Goal: Information Seeking & Learning: Learn about a topic

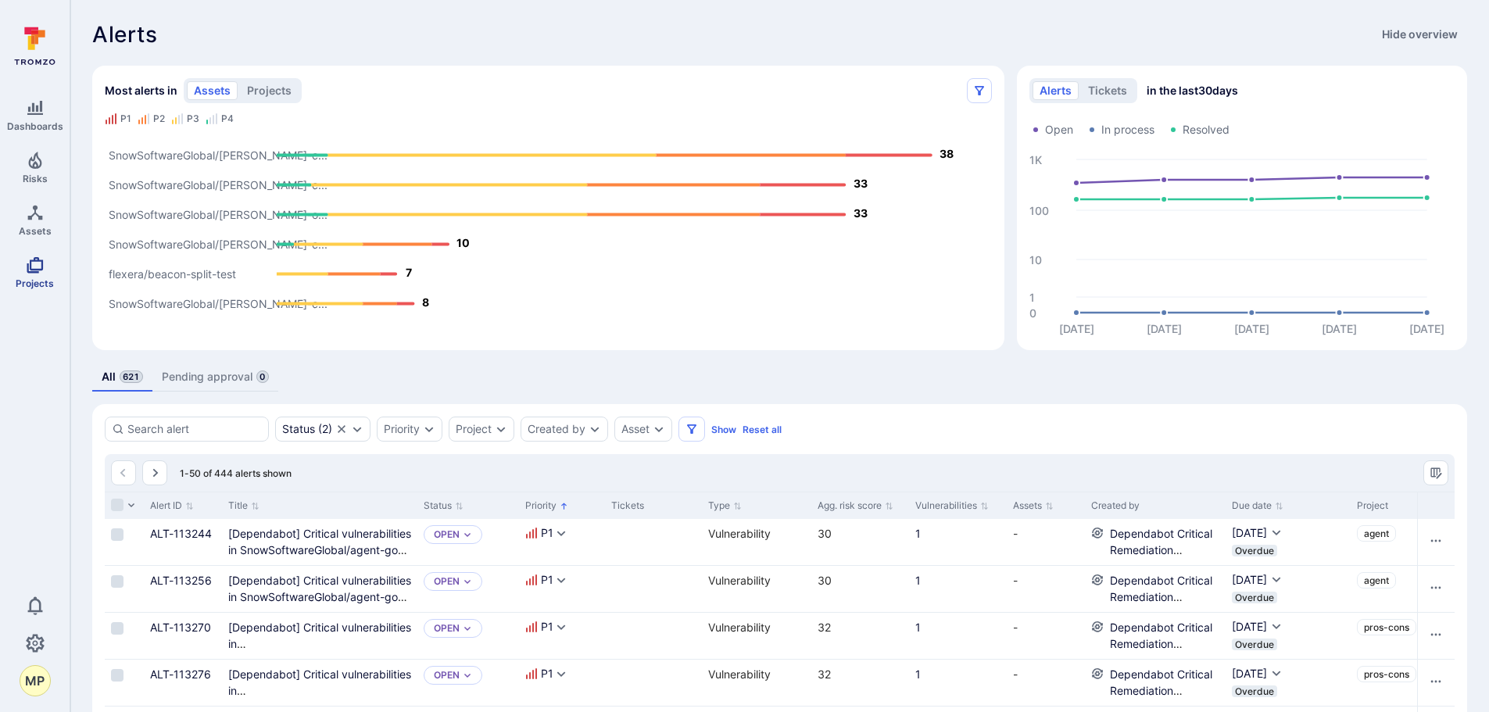
click at [30, 281] on span "Projects" at bounding box center [35, 283] width 38 height 12
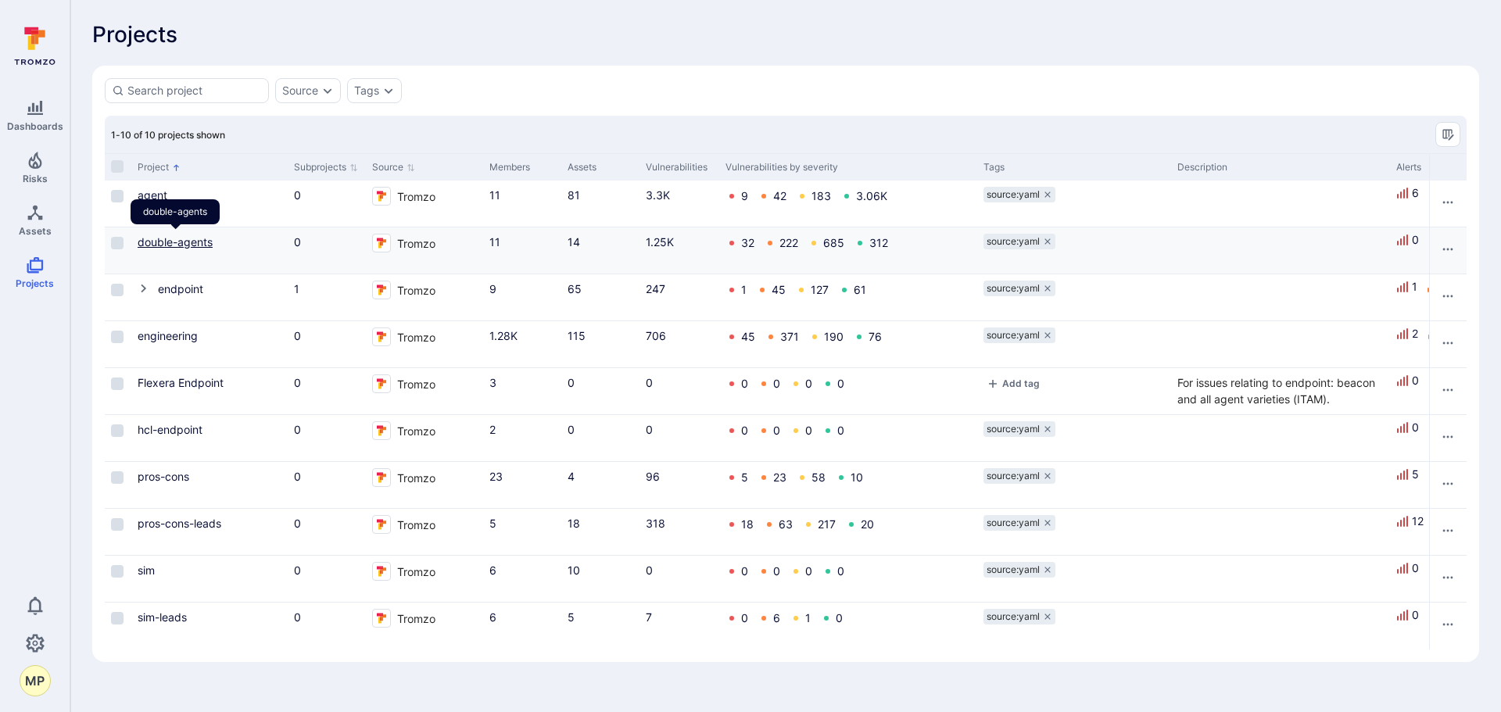
click at [149, 244] on link "double-agents" at bounding box center [175, 241] width 75 height 13
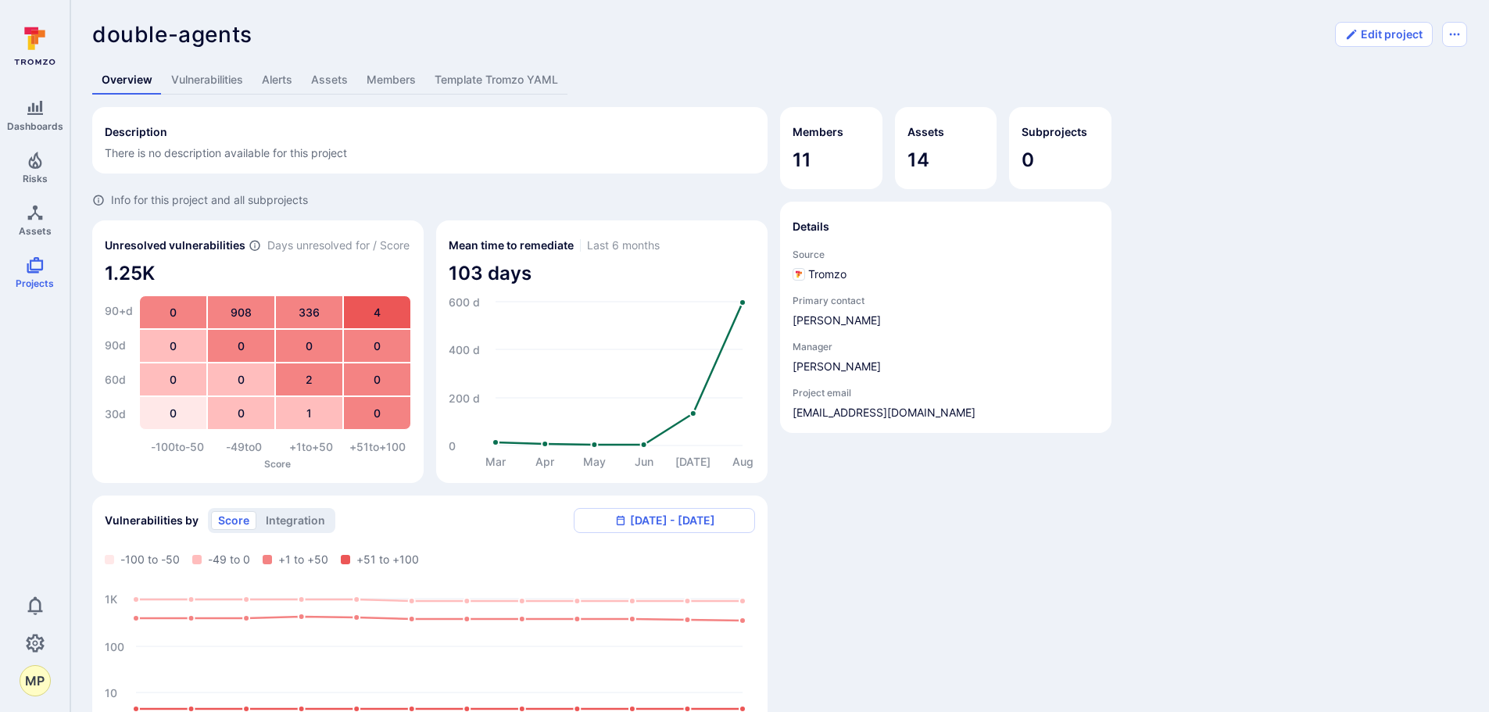
click at [281, 77] on link "Alerts" at bounding box center [276, 80] width 49 height 29
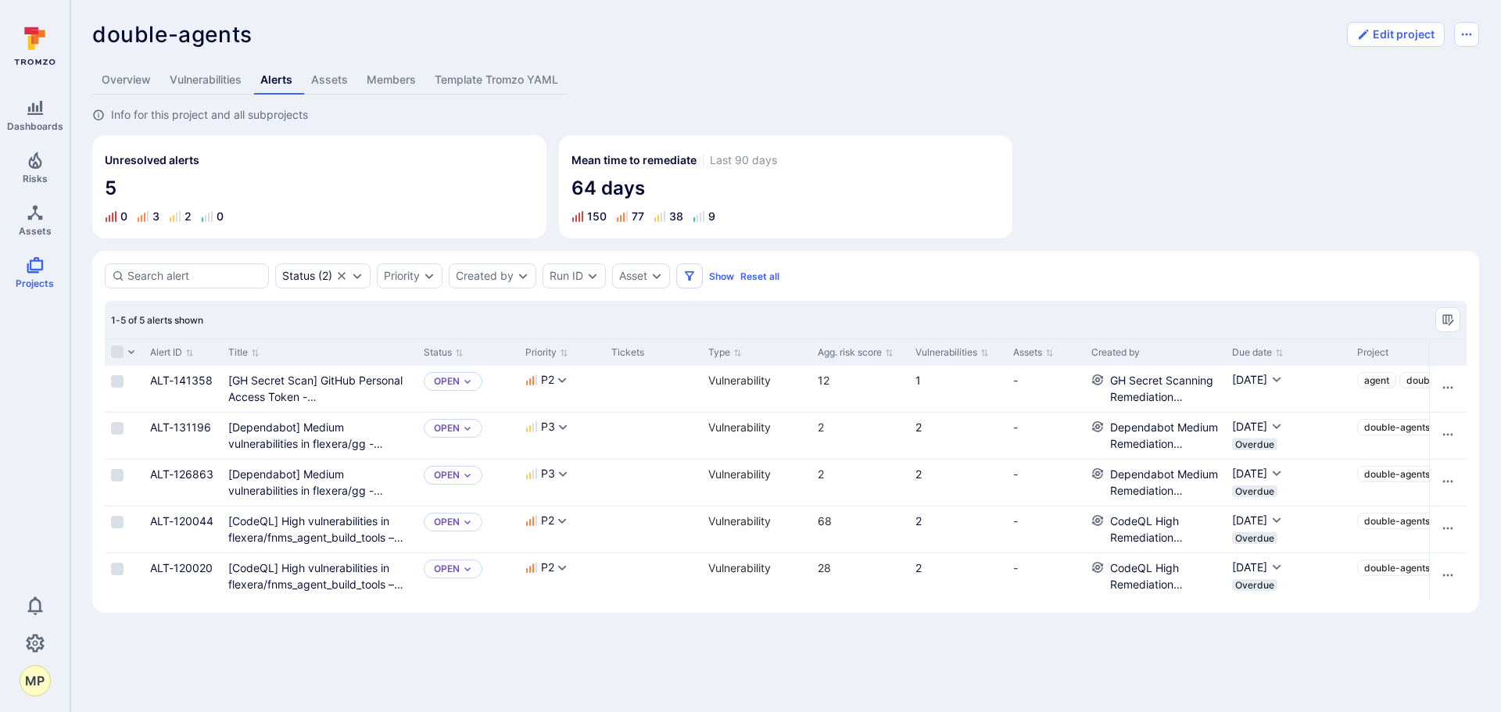
click at [402, 82] on link "Members" at bounding box center [391, 80] width 68 height 29
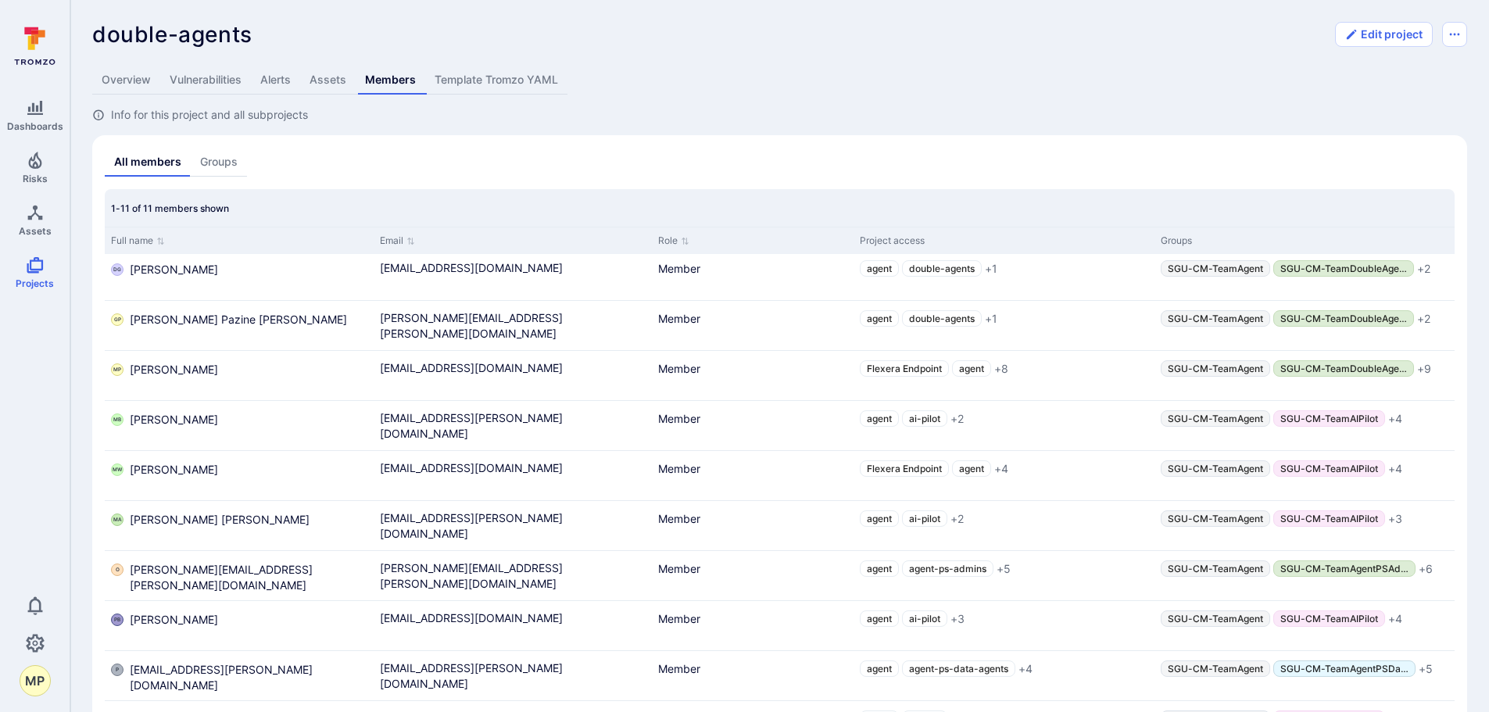
click at [143, 84] on link "Overview" at bounding box center [126, 80] width 68 height 29
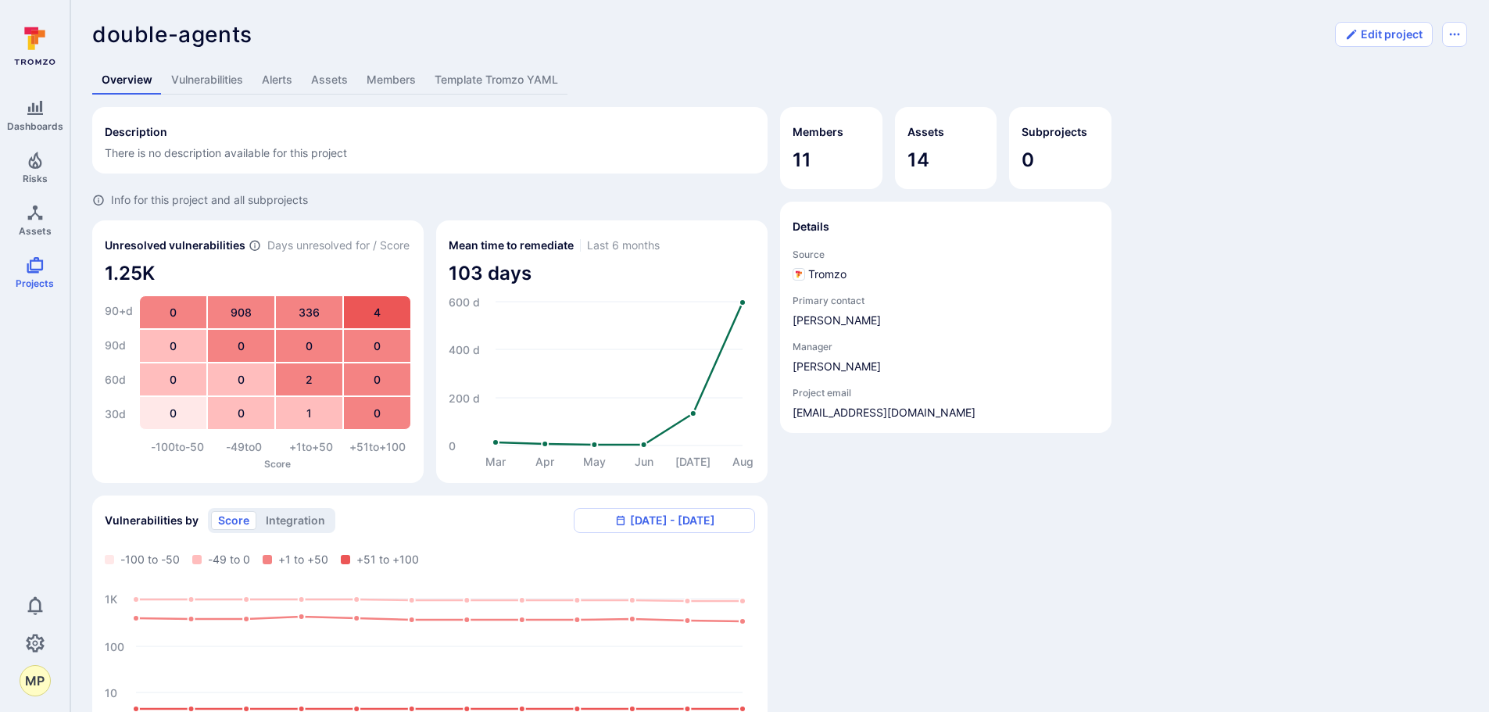
click at [213, 76] on link "Vulnerabilities" at bounding box center [207, 80] width 91 height 29
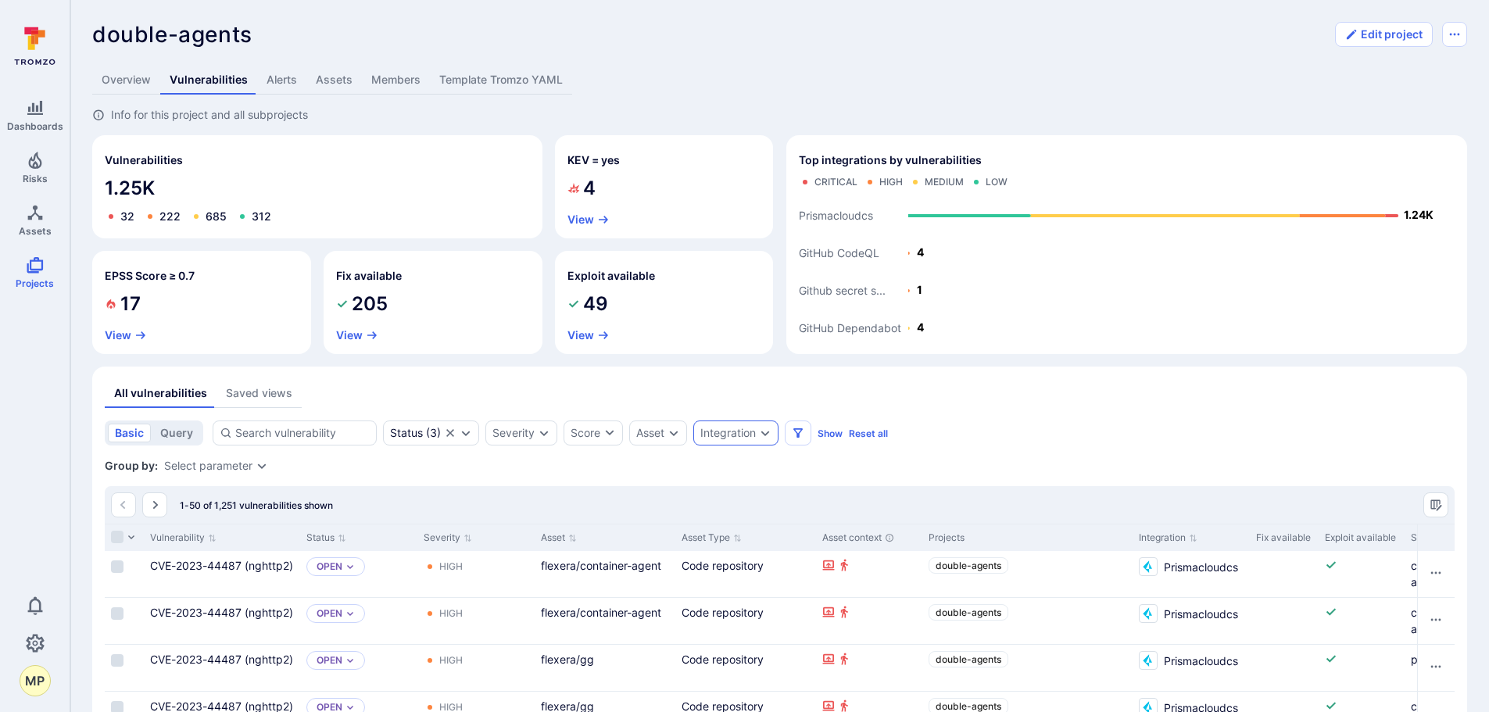
click at [765, 435] on icon "Expand dropdown" at bounding box center [765, 433] width 13 height 13
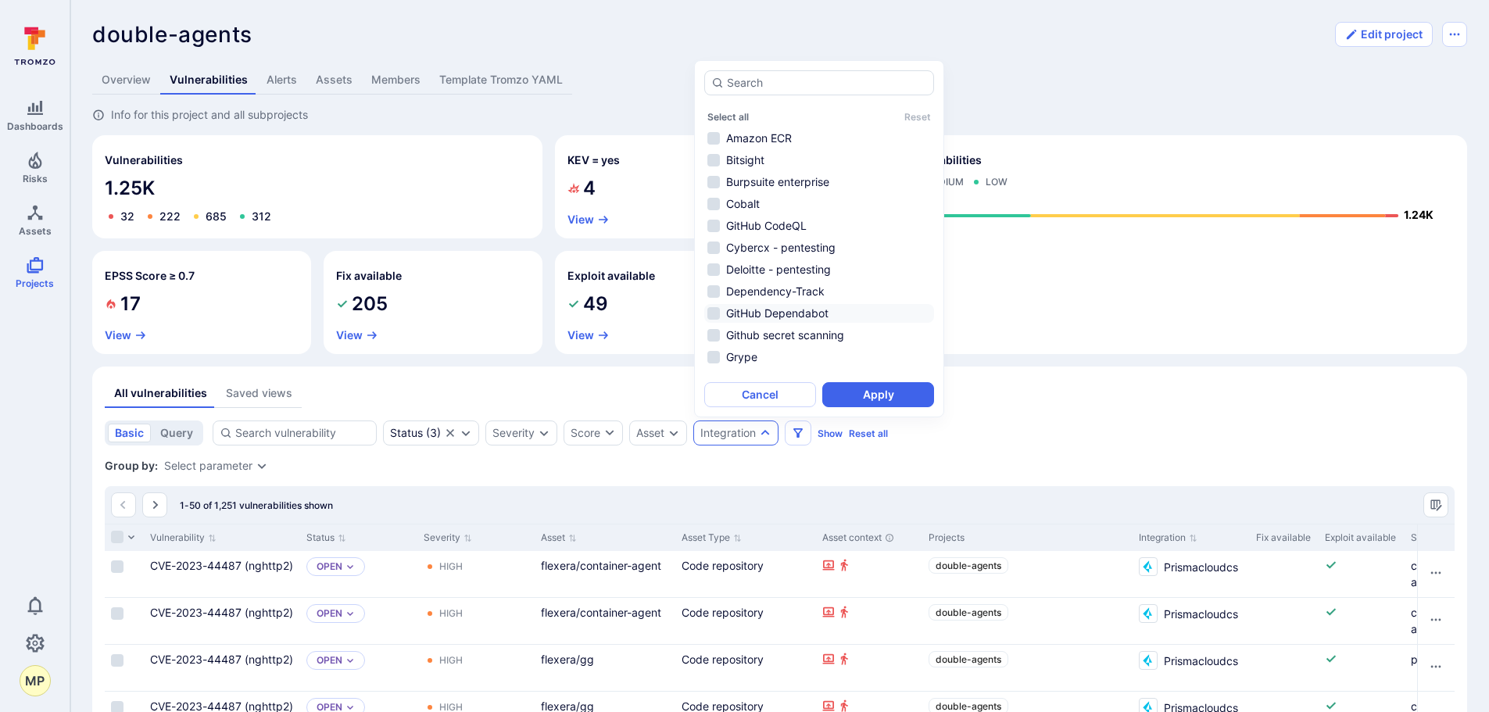
click at [716, 306] on li "GitHub Dependabot" at bounding box center [819, 313] width 230 height 19
click at [889, 392] on button "Apply" at bounding box center [878, 394] width 112 height 25
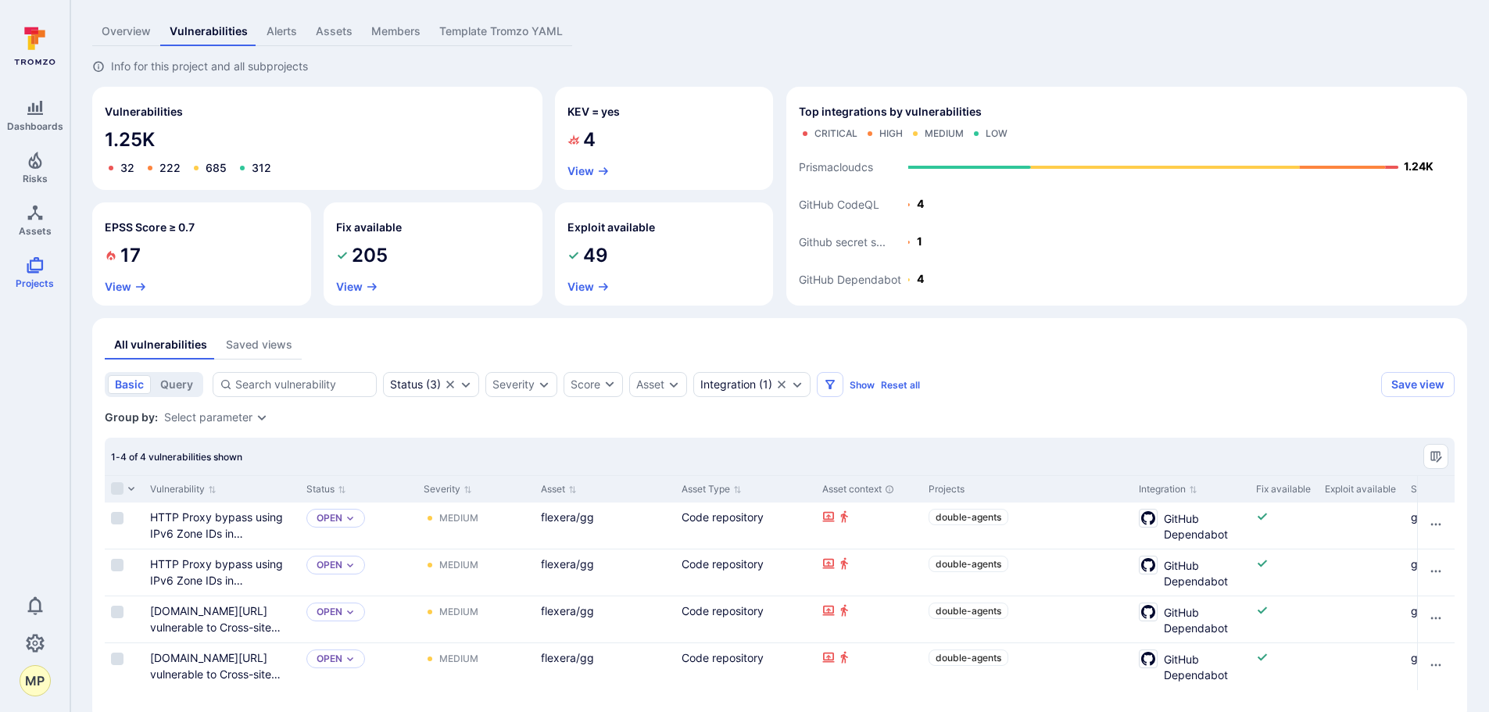
scroll to position [80, 0]
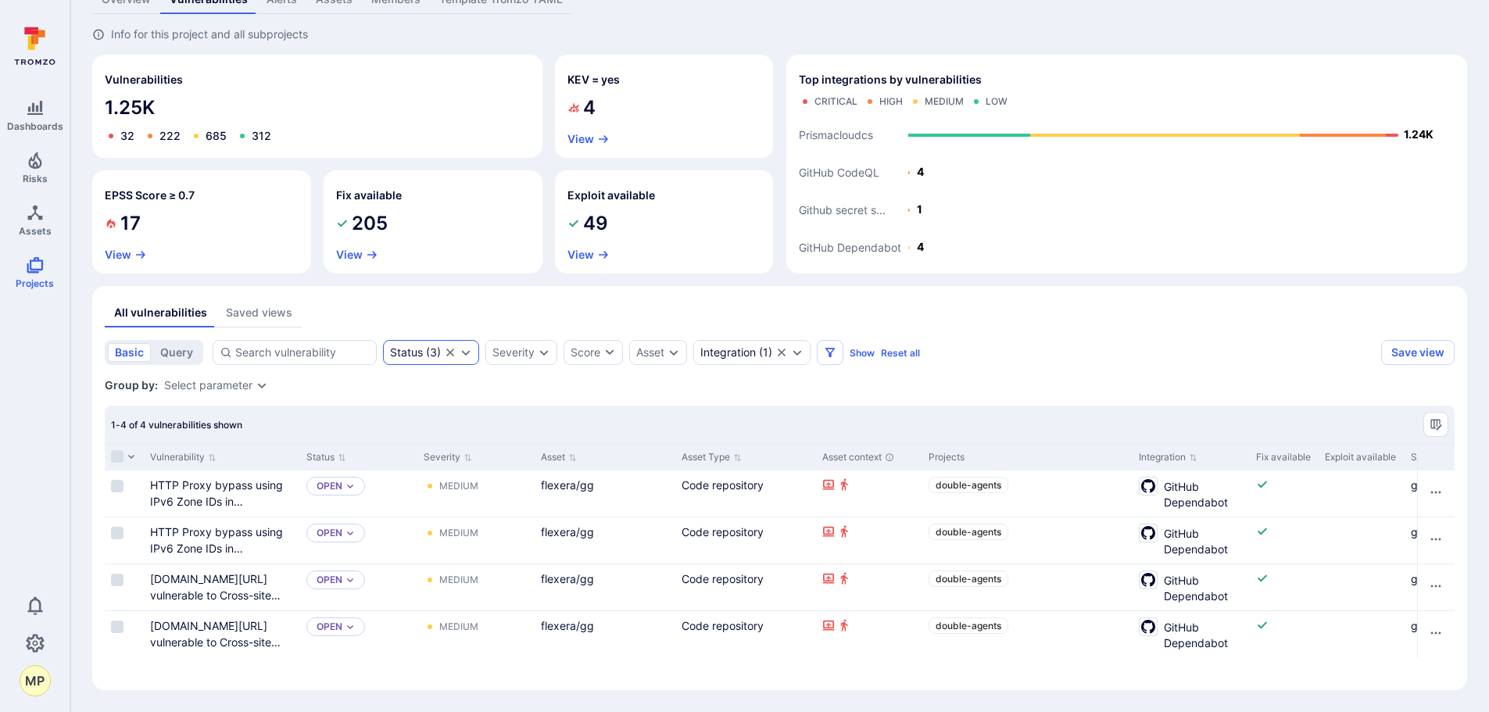
click at [464, 359] on div "Status ( 3 )" at bounding box center [431, 352] width 96 height 25
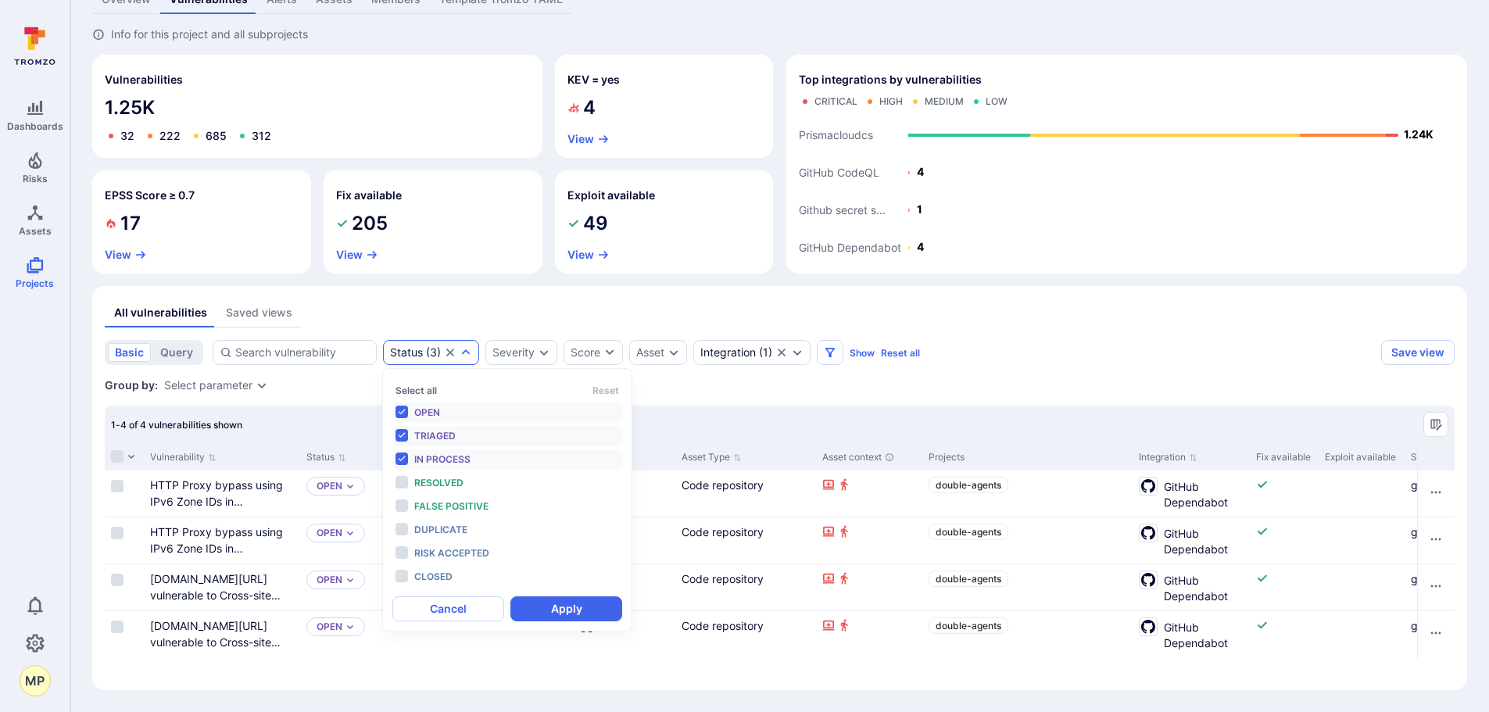
scroll to position [13, 0]
click at [466, 359] on div "Status ( 3 )" at bounding box center [431, 352] width 96 height 25
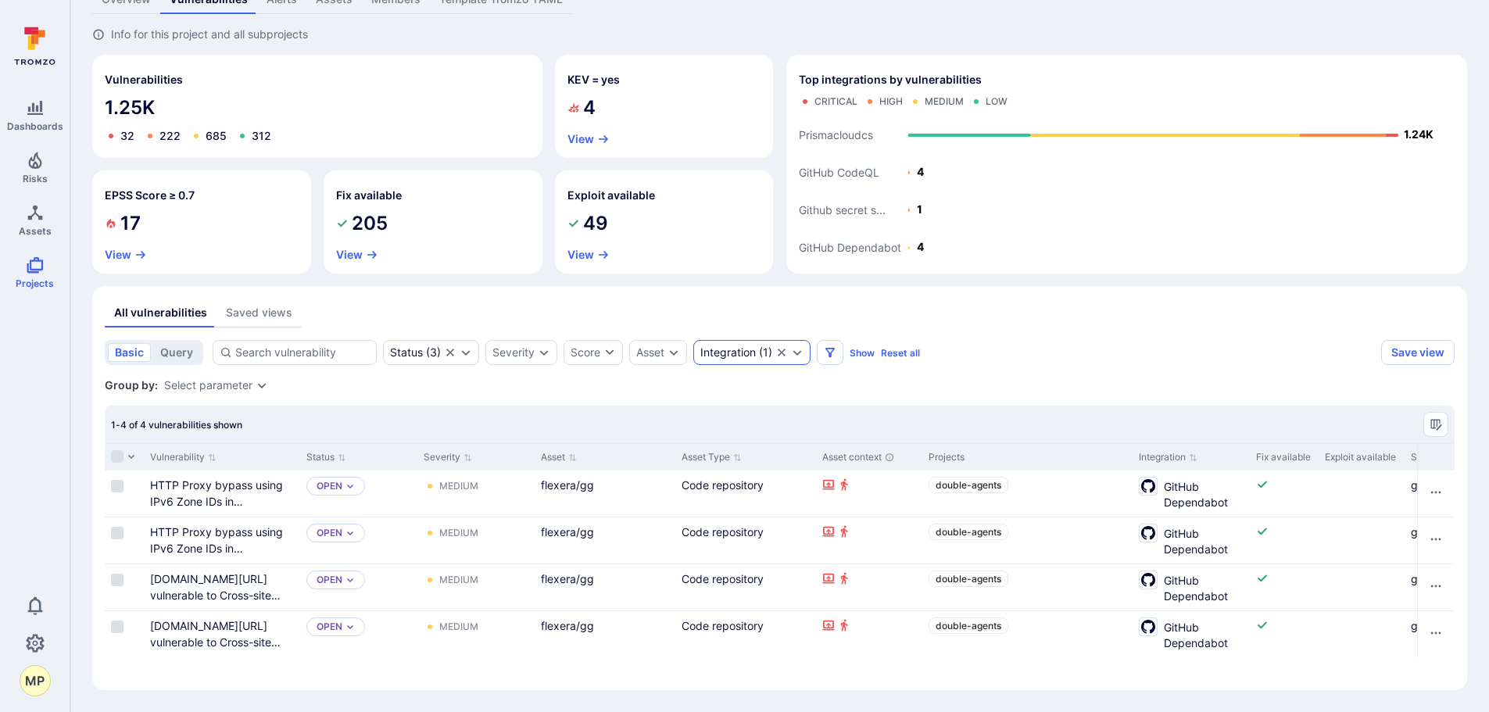
click at [797, 350] on icon "Expand dropdown" at bounding box center [797, 352] width 13 height 13
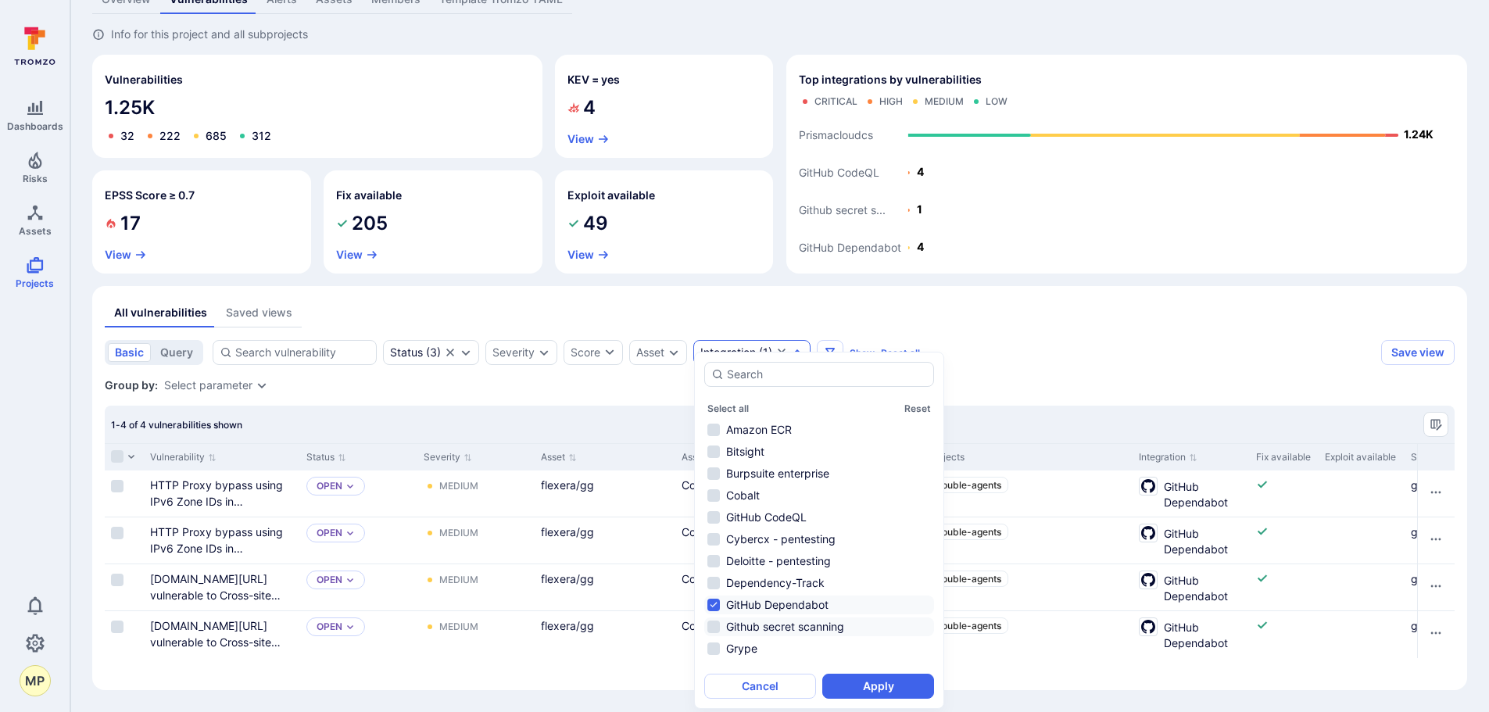
click at [739, 624] on li "Github secret scanning" at bounding box center [819, 626] width 230 height 19
click at [742, 600] on li "GitHub Dependabot" at bounding box center [819, 605] width 230 height 19
click at [755, 519] on li "GitHub CodeQL" at bounding box center [819, 517] width 230 height 19
click at [863, 686] on button "Apply" at bounding box center [878, 686] width 112 height 25
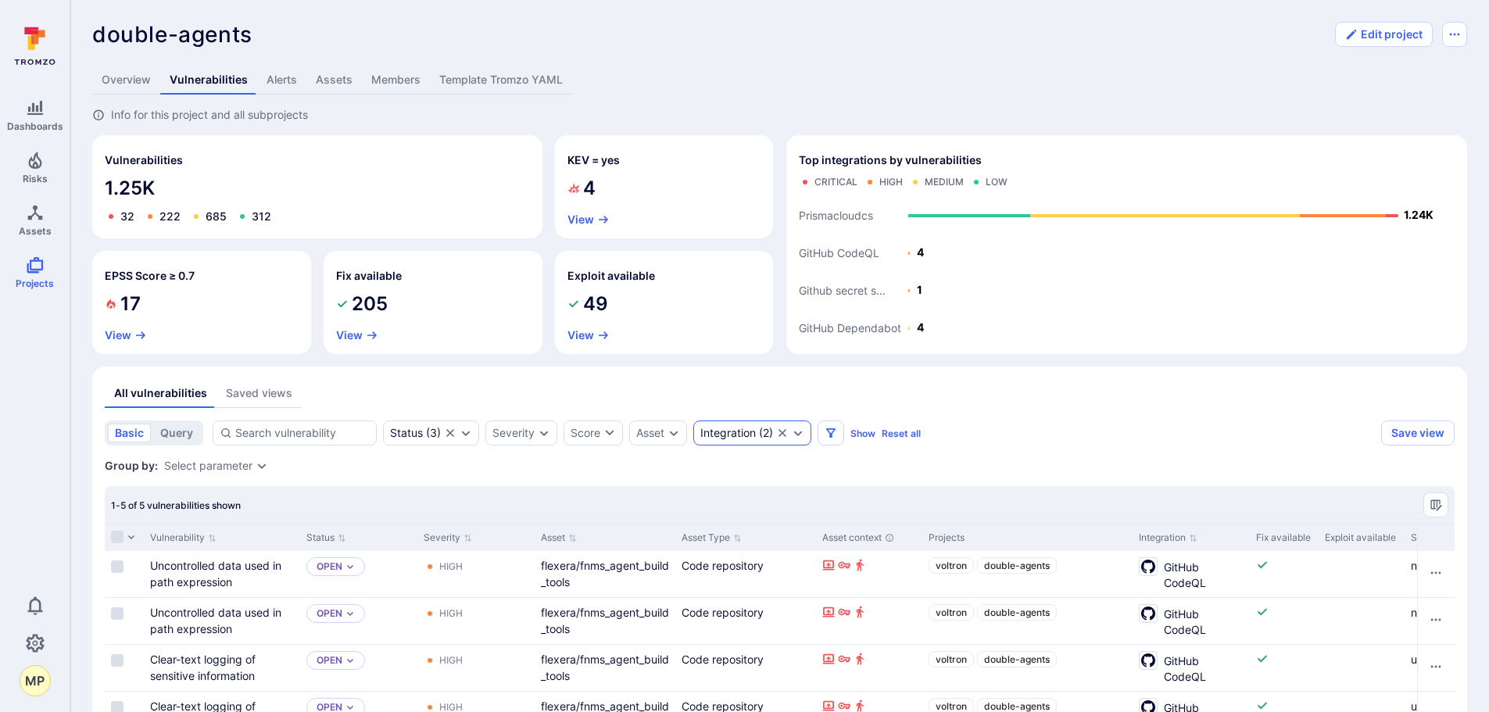
click at [808, 439] on div "Integration ( 2 )" at bounding box center [752, 432] width 118 height 25
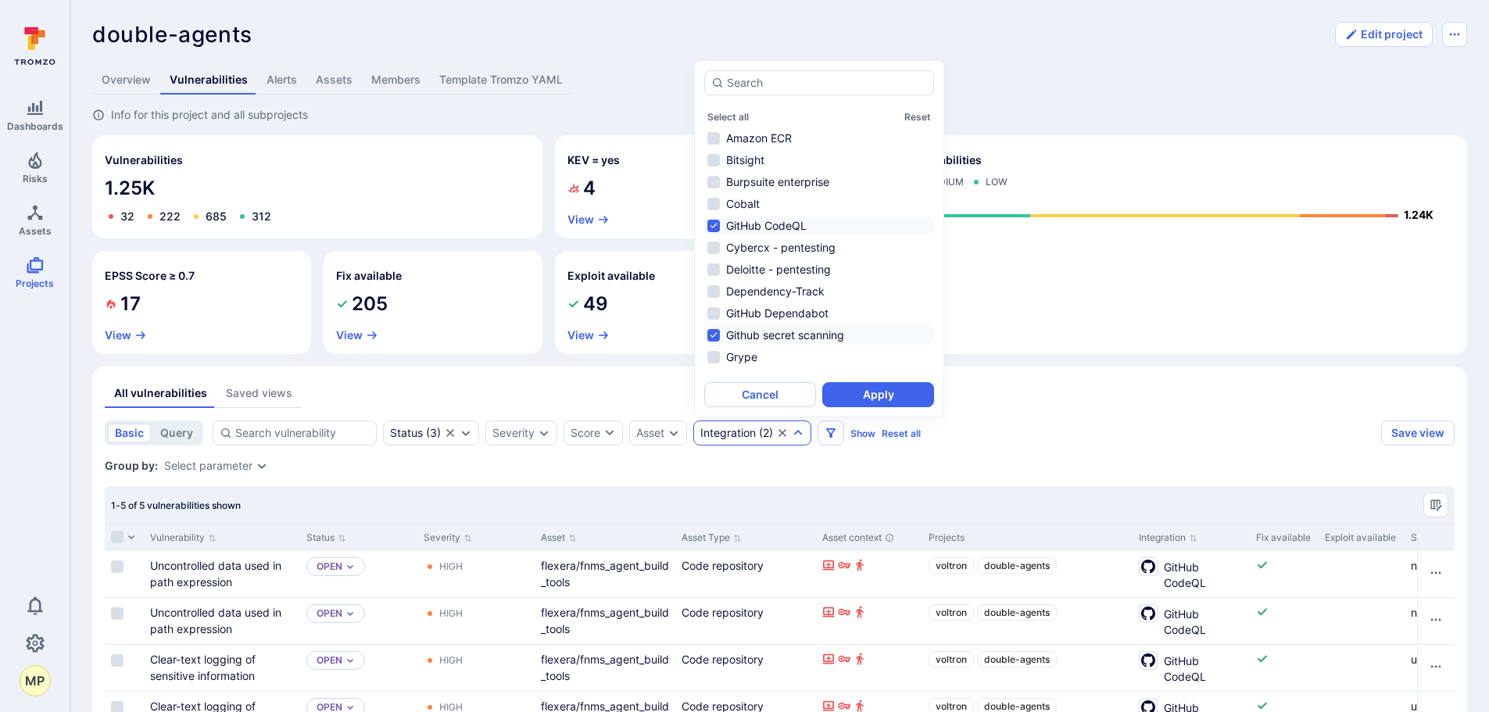
click at [717, 338] on li "Github secret scanning" at bounding box center [819, 335] width 230 height 19
click at [704, 233] on ul "Amazon ECR Bitsight Burpsuite enterprise Cobalt GitHub CodeQL Cybercx - pentest…" at bounding box center [819, 251] width 230 height 244
click at [712, 256] on li "Cybercx - pentesting" at bounding box center [819, 247] width 230 height 19
click at [714, 266] on li "Deloitte - pentesting" at bounding box center [819, 269] width 230 height 19
click at [710, 224] on li "GitHub CodeQL" at bounding box center [819, 225] width 230 height 19
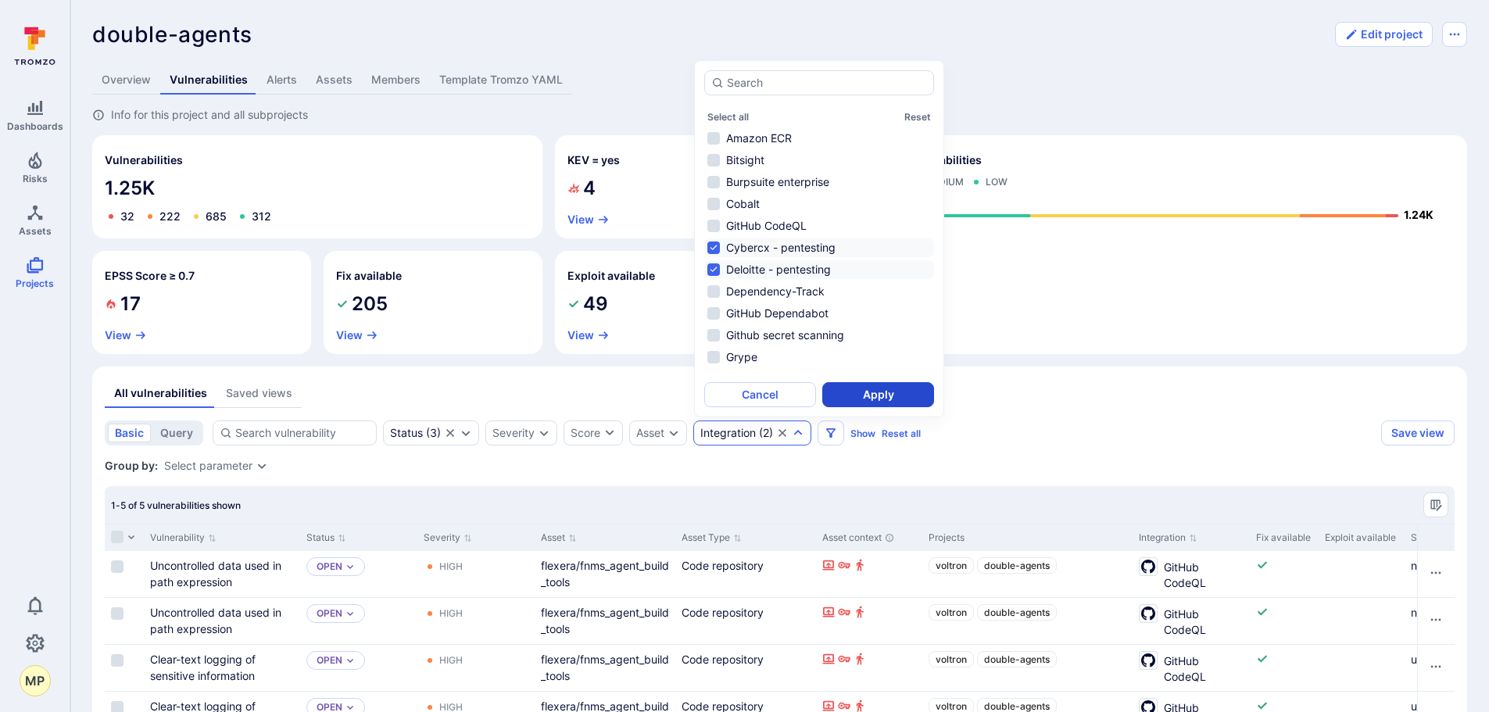
click at [858, 395] on button "Apply" at bounding box center [878, 394] width 112 height 25
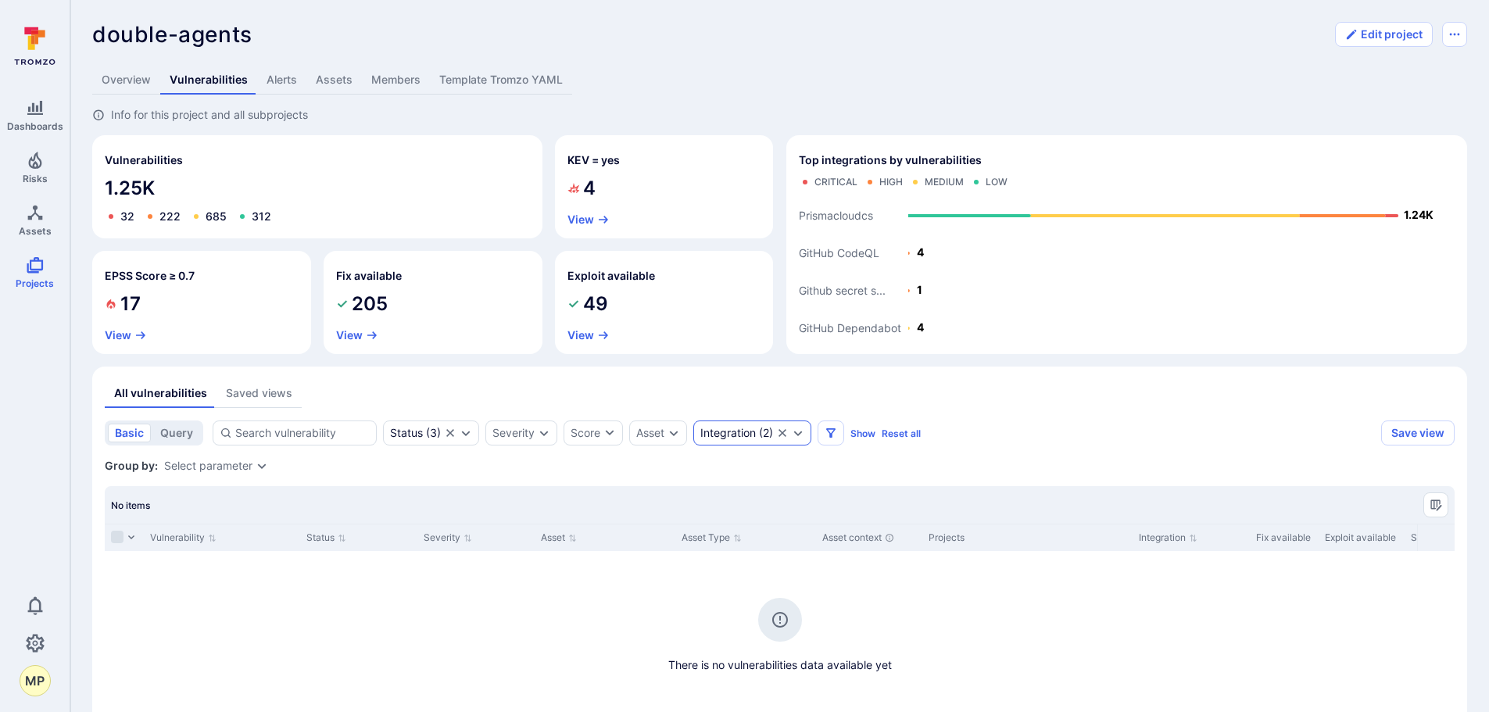
click at [796, 432] on icon "Expand dropdown" at bounding box center [798, 433] width 13 height 13
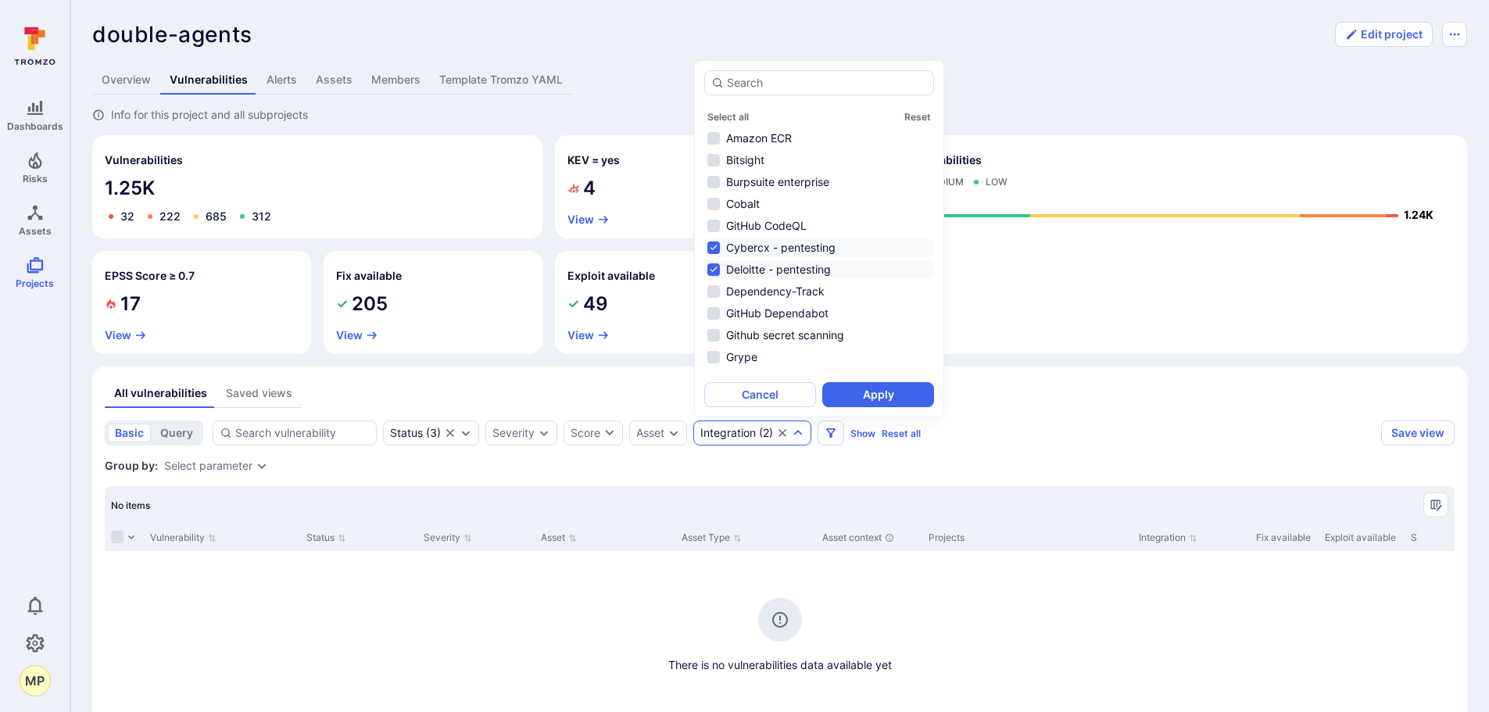
click at [710, 267] on li "Deloitte - pentesting" at bounding box center [819, 269] width 230 height 19
click at [714, 246] on li "Cybercx - pentesting" at bounding box center [819, 247] width 230 height 19
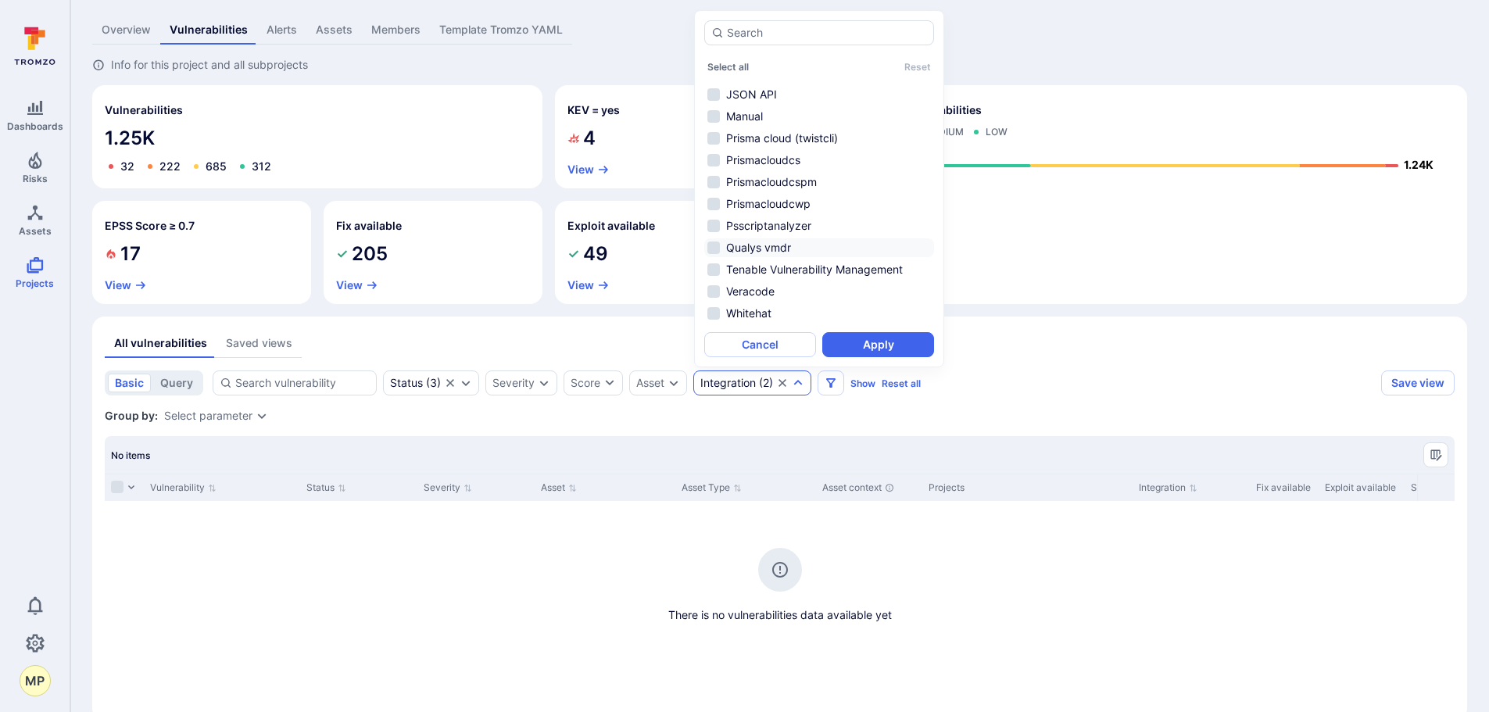
scroll to position [78, 0]
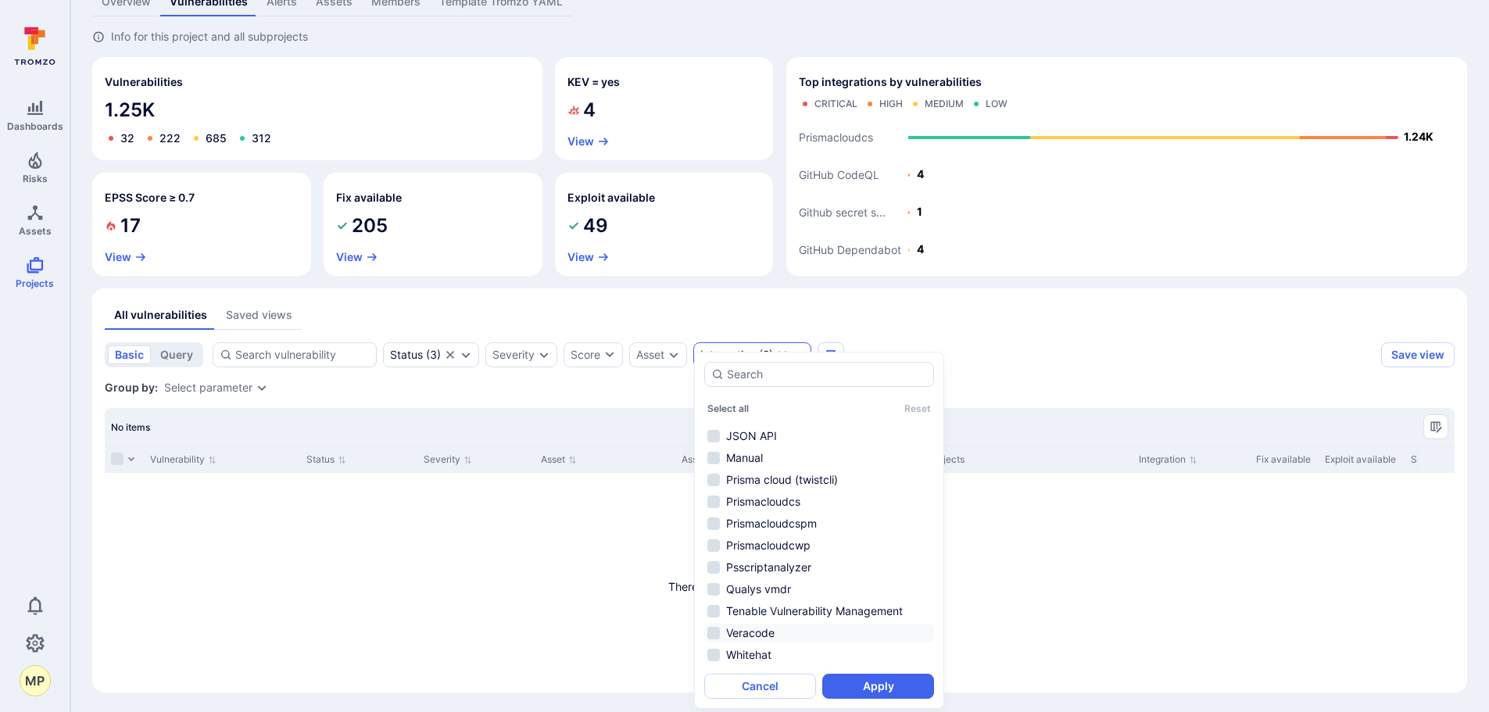
click at [759, 631] on li "Veracode" at bounding box center [819, 633] width 230 height 19
click at [895, 691] on button "Apply" at bounding box center [878, 686] width 112 height 25
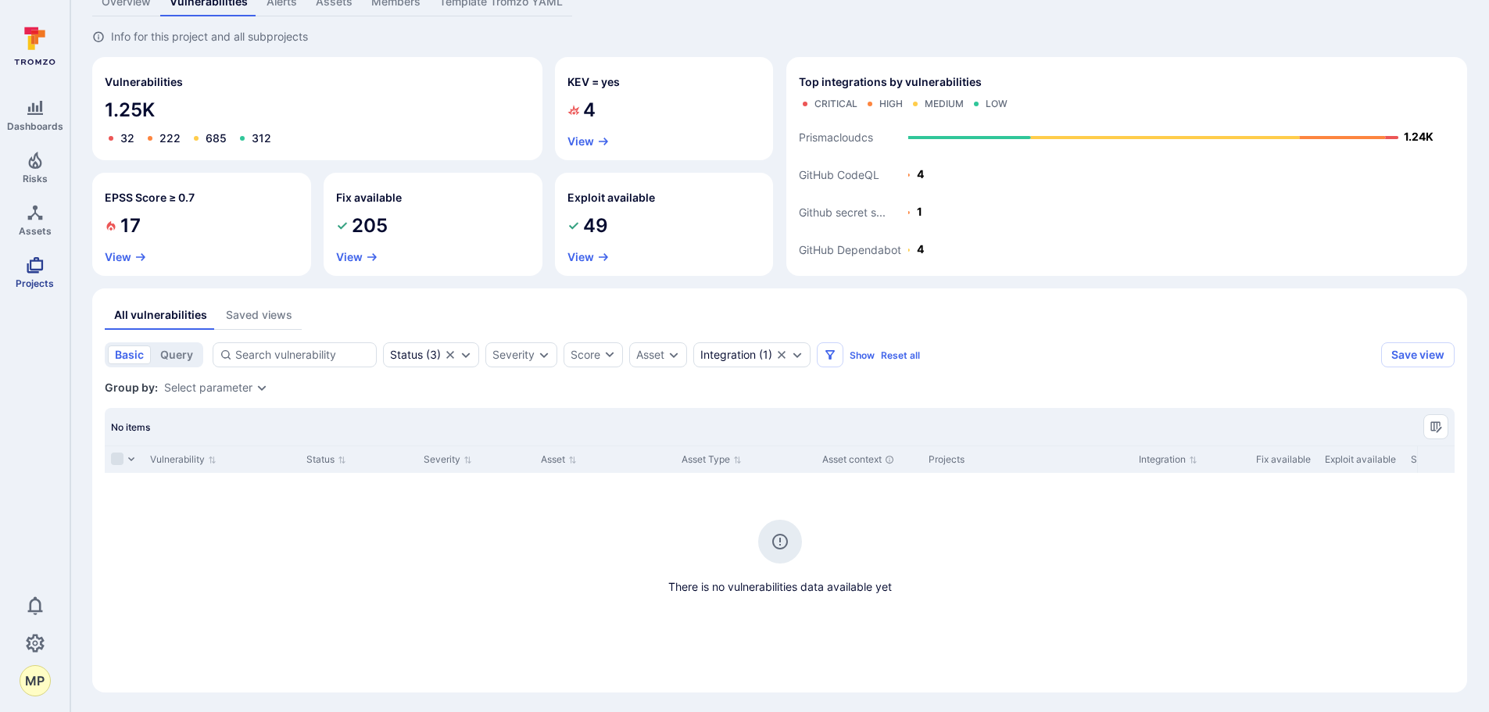
click at [32, 256] on icon "Projects" at bounding box center [35, 265] width 19 height 19
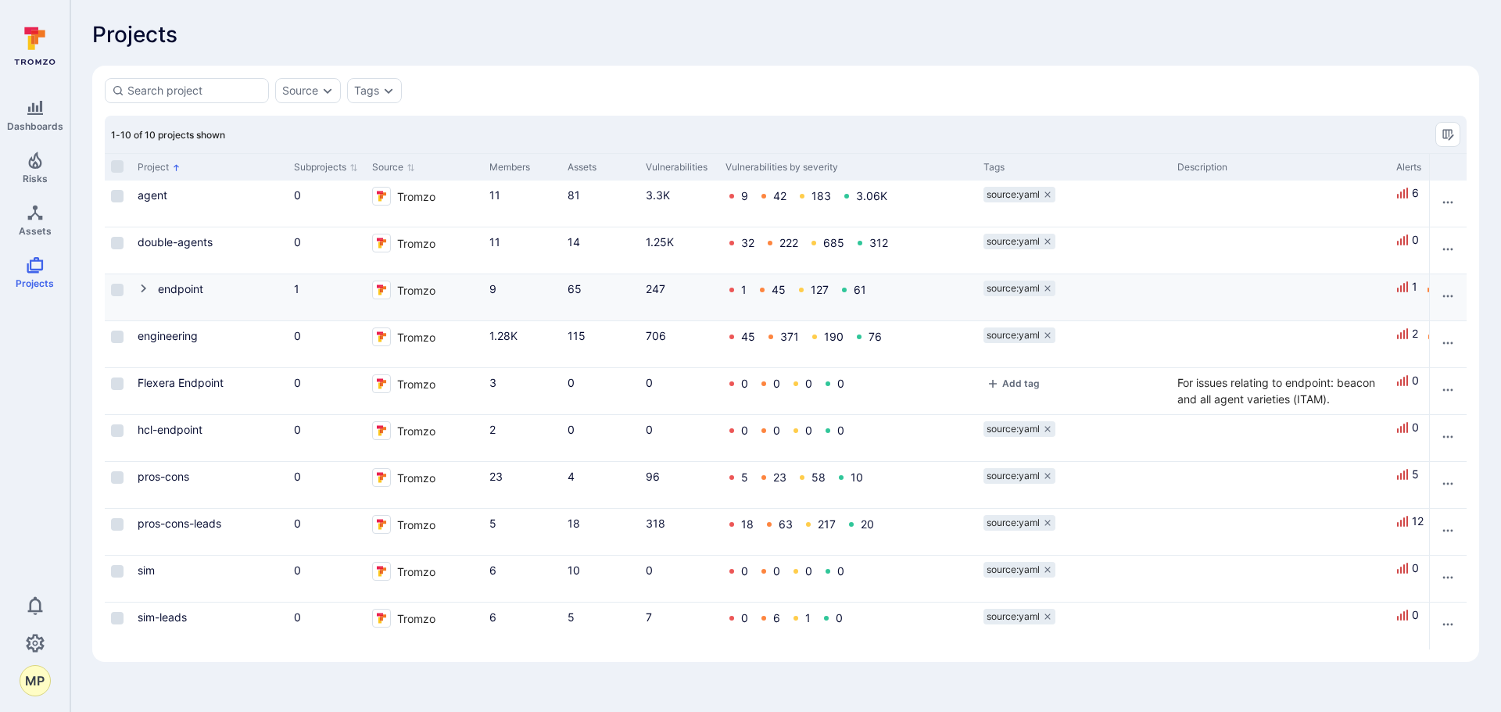
click at [140, 288] on icon "Cell for Project" at bounding box center [144, 288] width 13 height 13
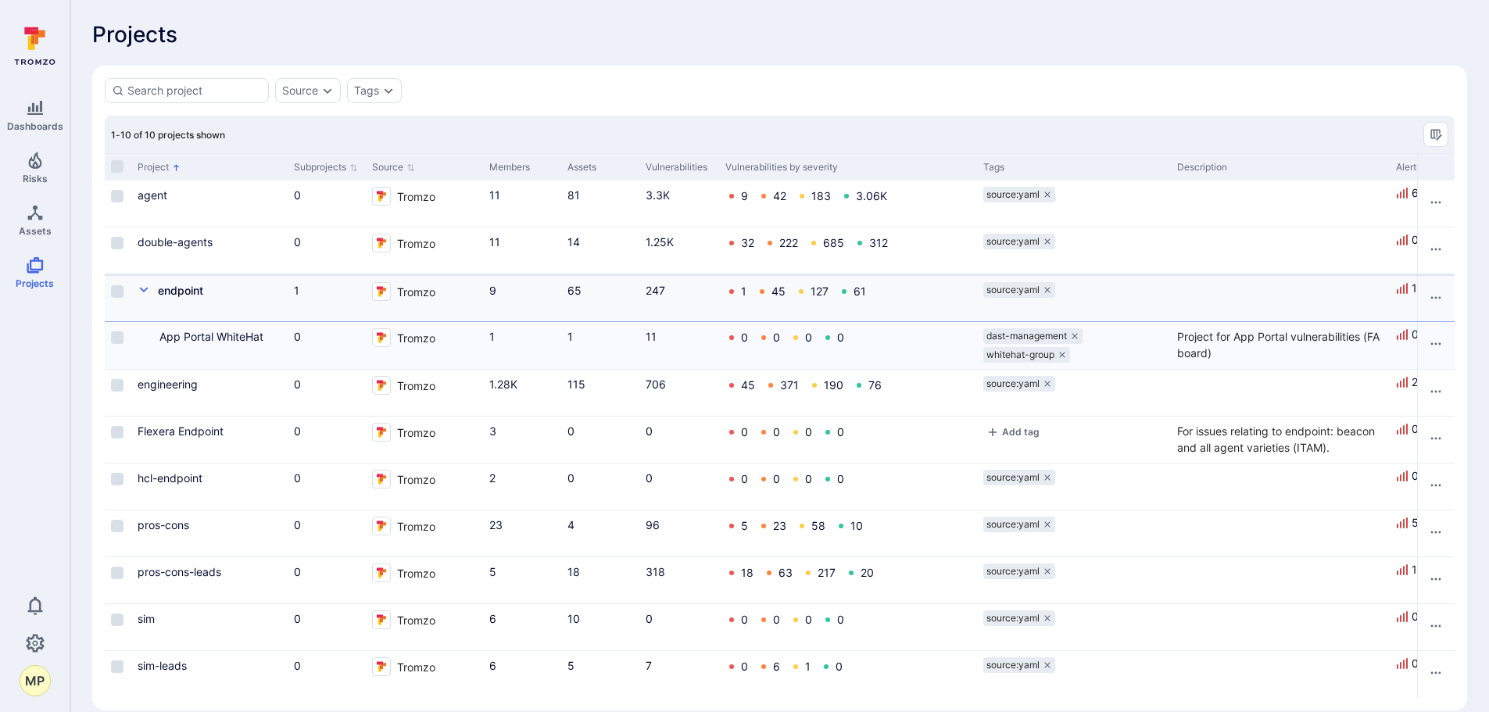
click at [140, 288] on icon "Cell for Project" at bounding box center [144, 289] width 9 height 5
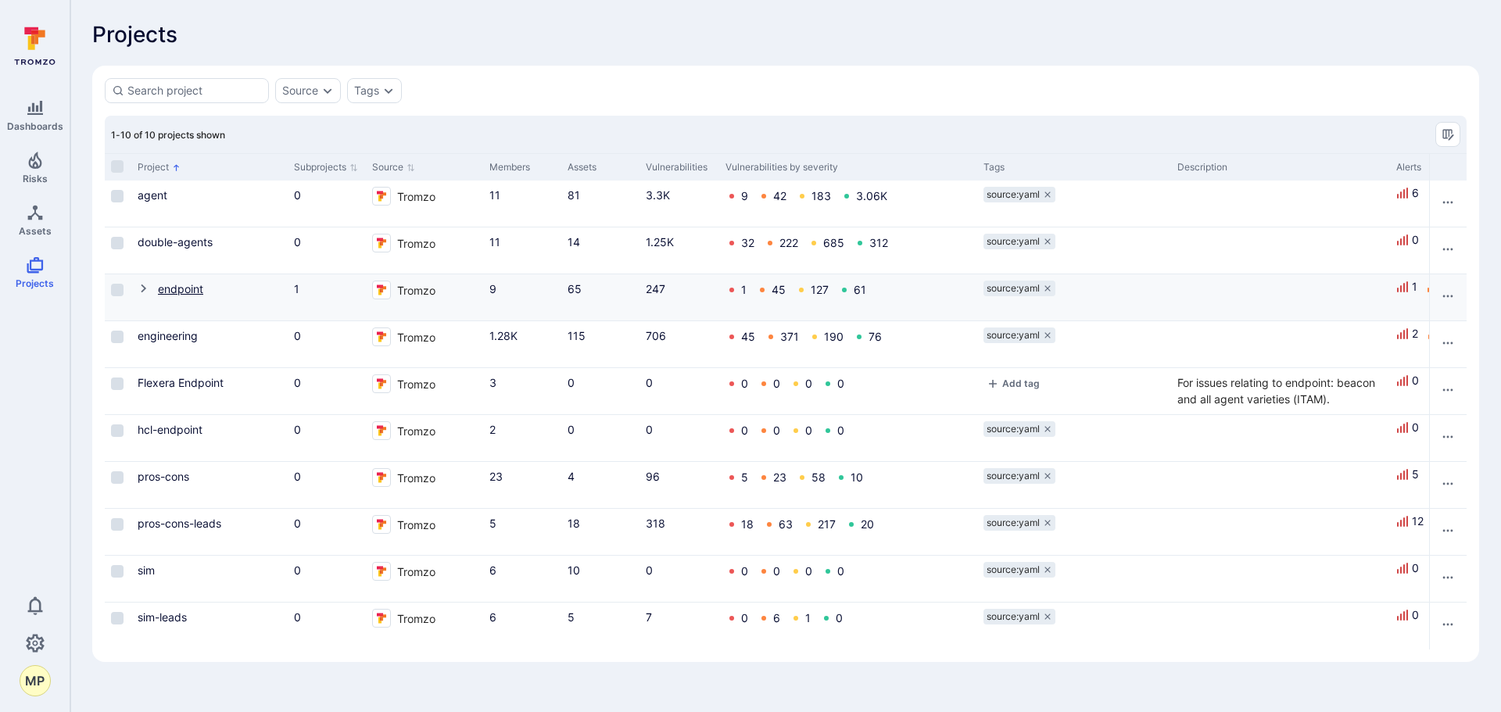
click at [183, 287] on link "endpoint" at bounding box center [180, 288] width 45 height 13
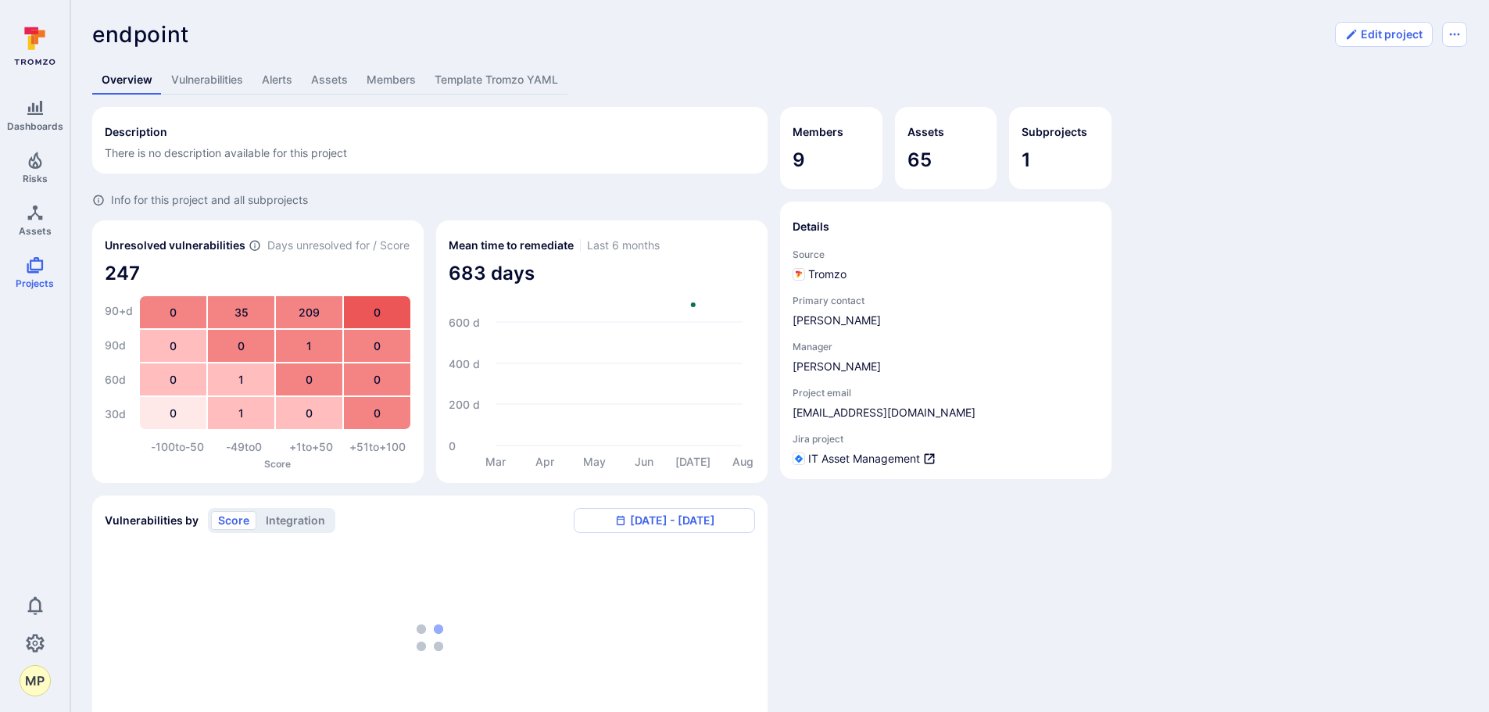
click at [383, 85] on link "Members" at bounding box center [391, 80] width 68 height 29
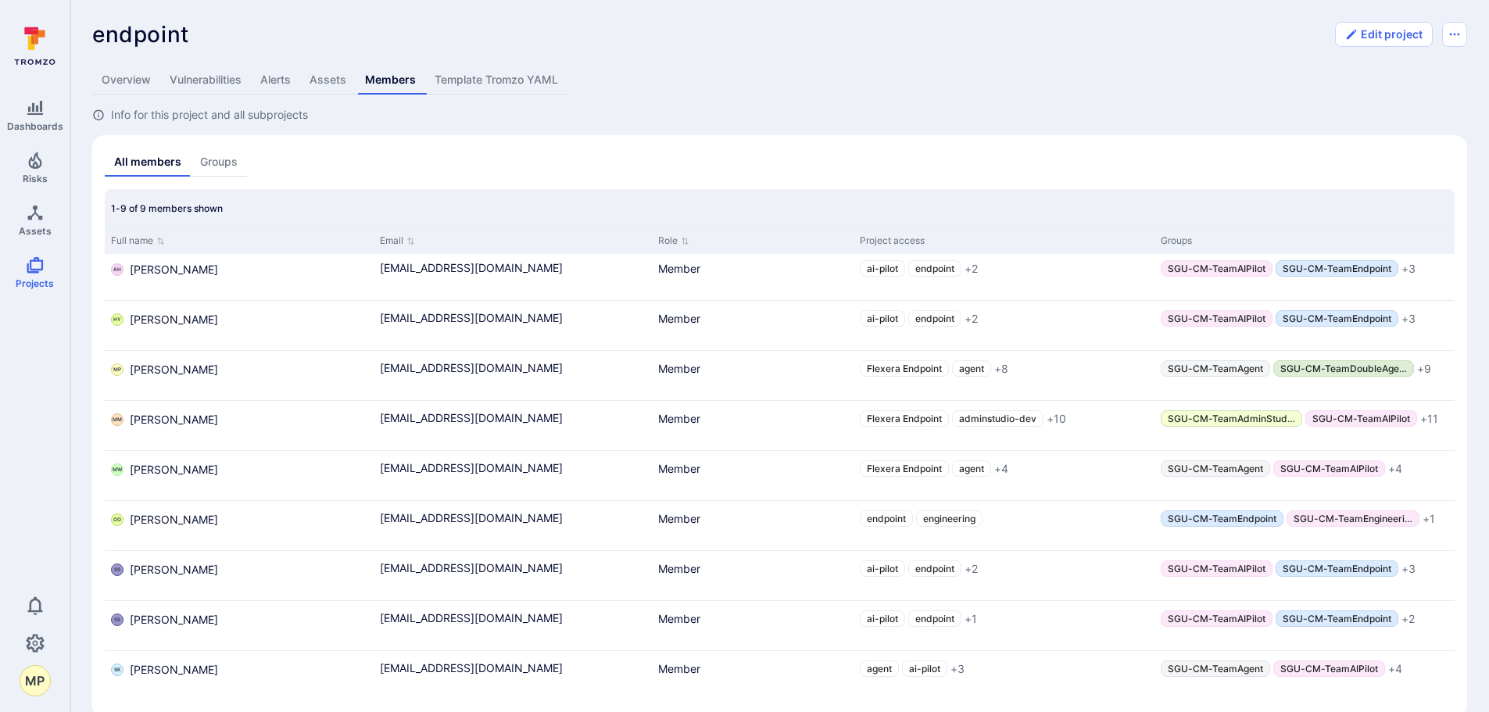
click at [205, 80] on link "Vulnerabilities" at bounding box center [205, 80] width 91 height 29
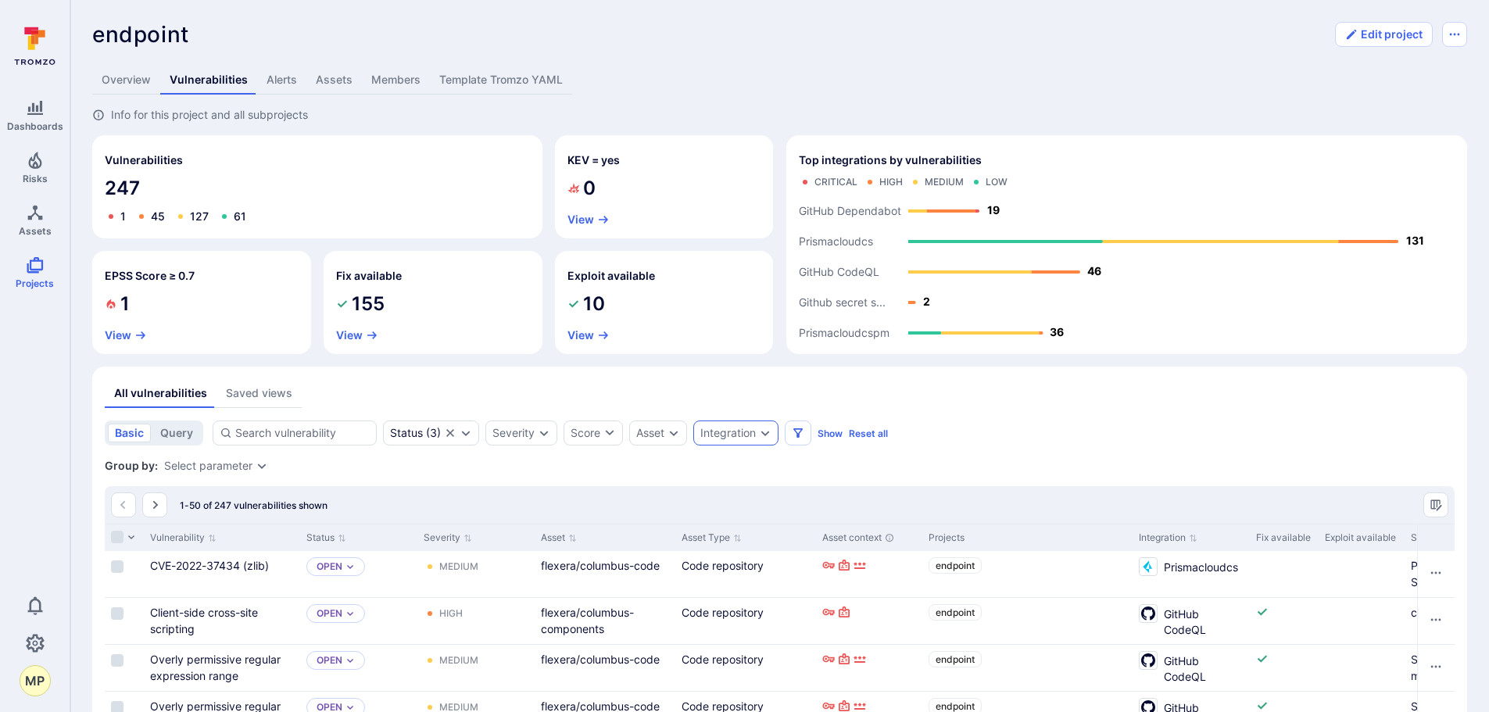
click at [768, 430] on icon "Expand dropdown" at bounding box center [765, 433] width 13 height 13
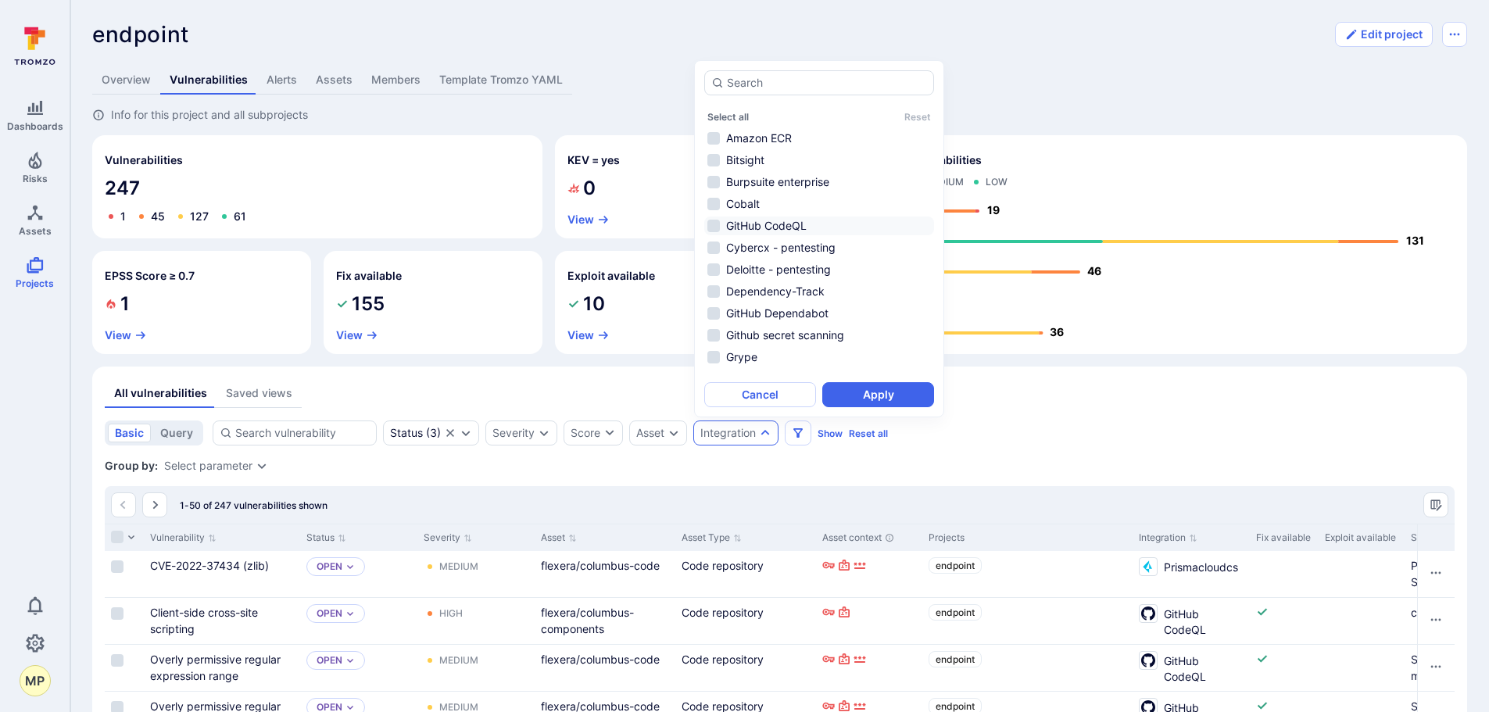
click at [715, 222] on li "GitHub CodeQL" at bounding box center [819, 225] width 230 height 19
click at [903, 406] on button "Apply" at bounding box center [878, 394] width 112 height 25
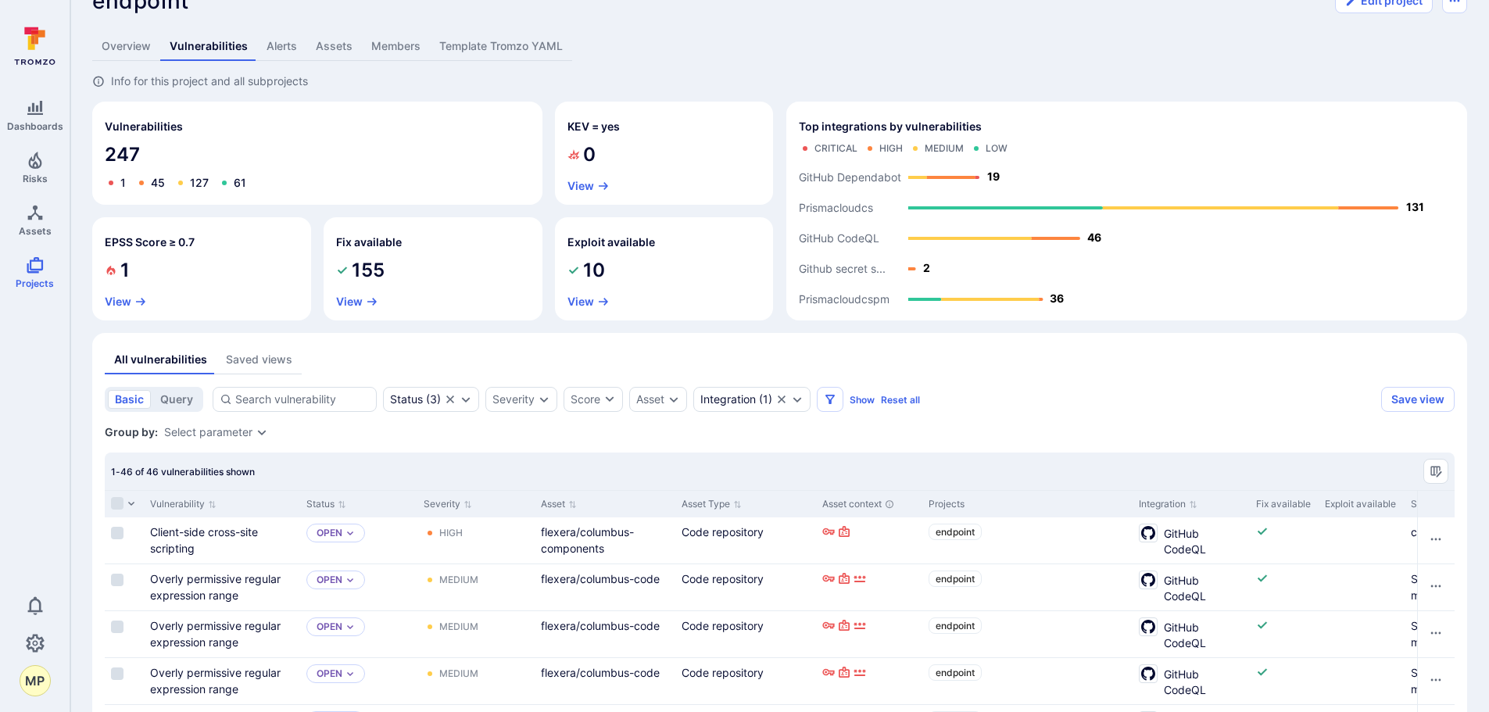
scroll to position [6, 0]
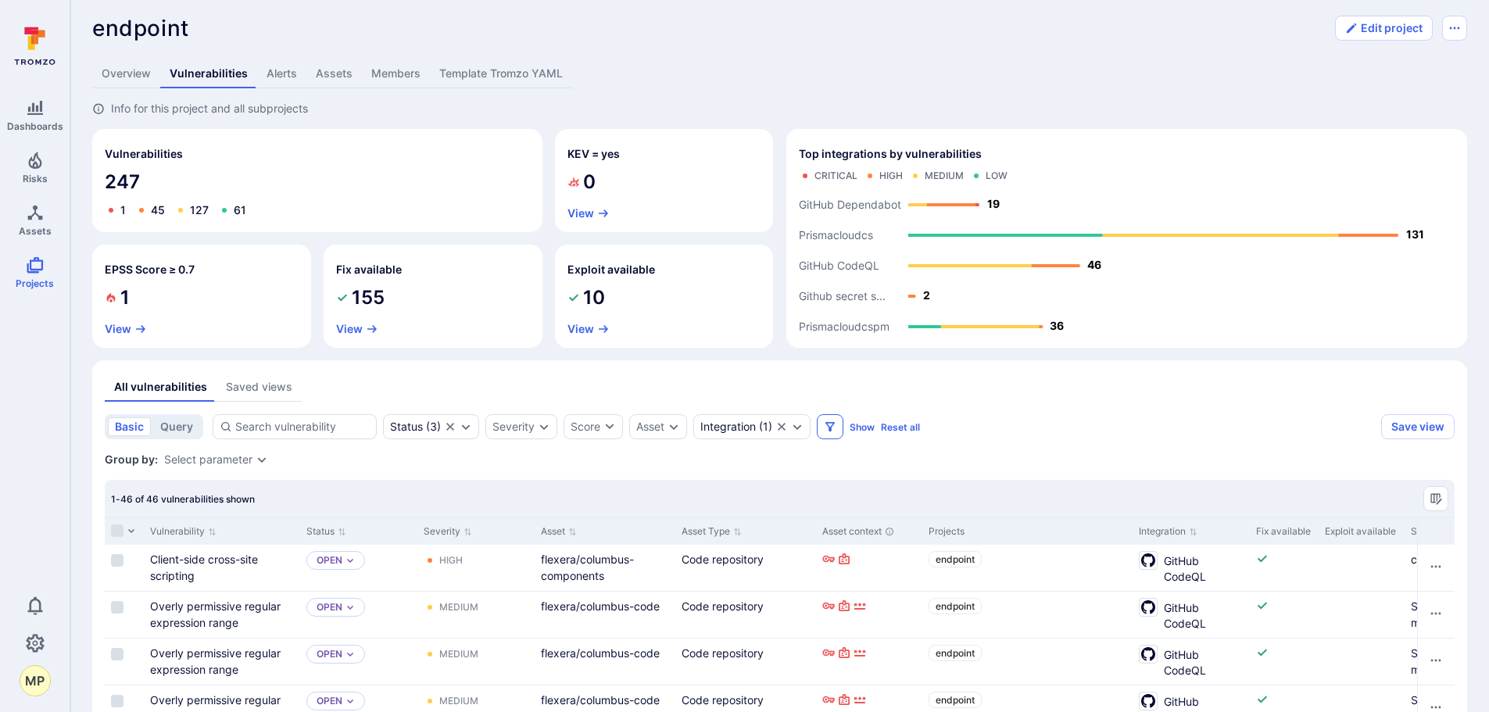
click at [788, 422] on icon "Clear selection" at bounding box center [781, 426] width 13 height 13
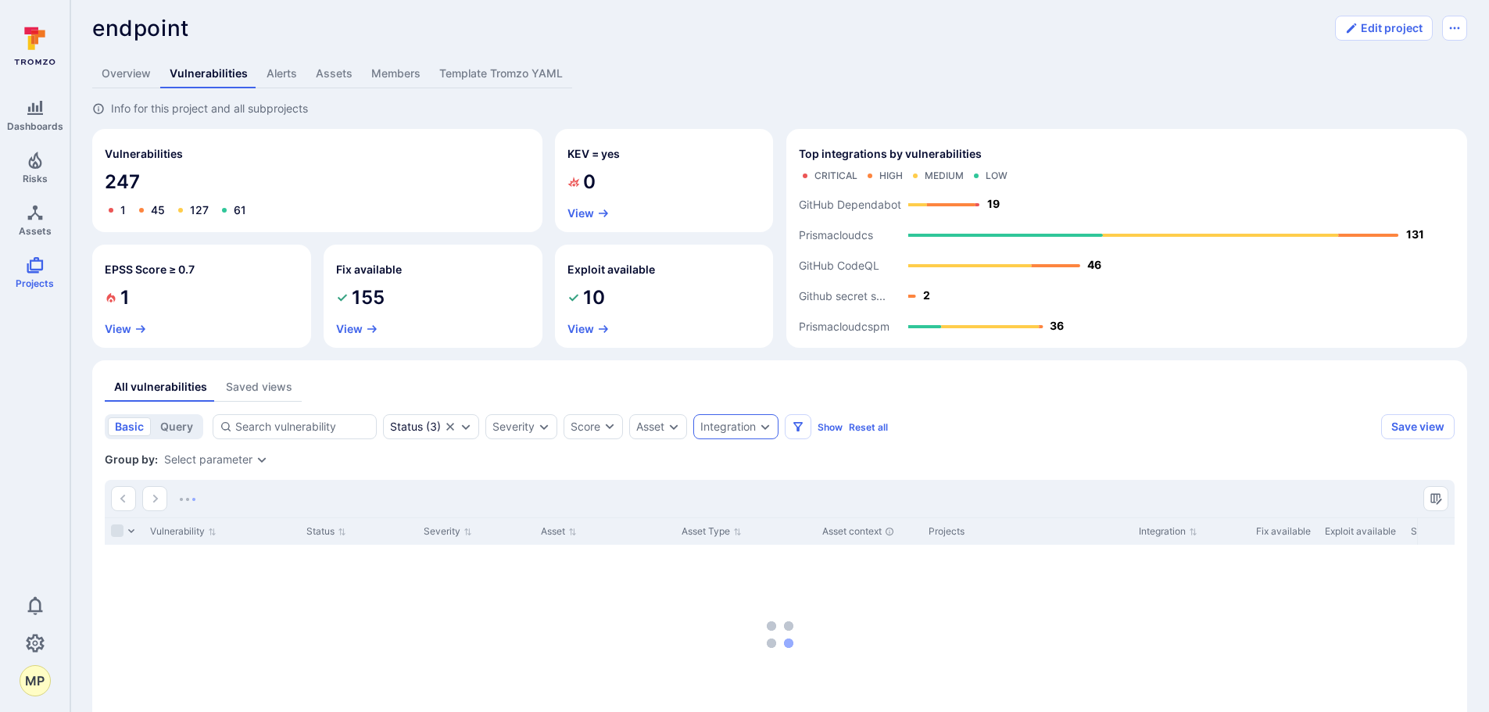
click at [767, 431] on icon "Expand dropdown" at bounding box center [765, 426] width 13 height 13
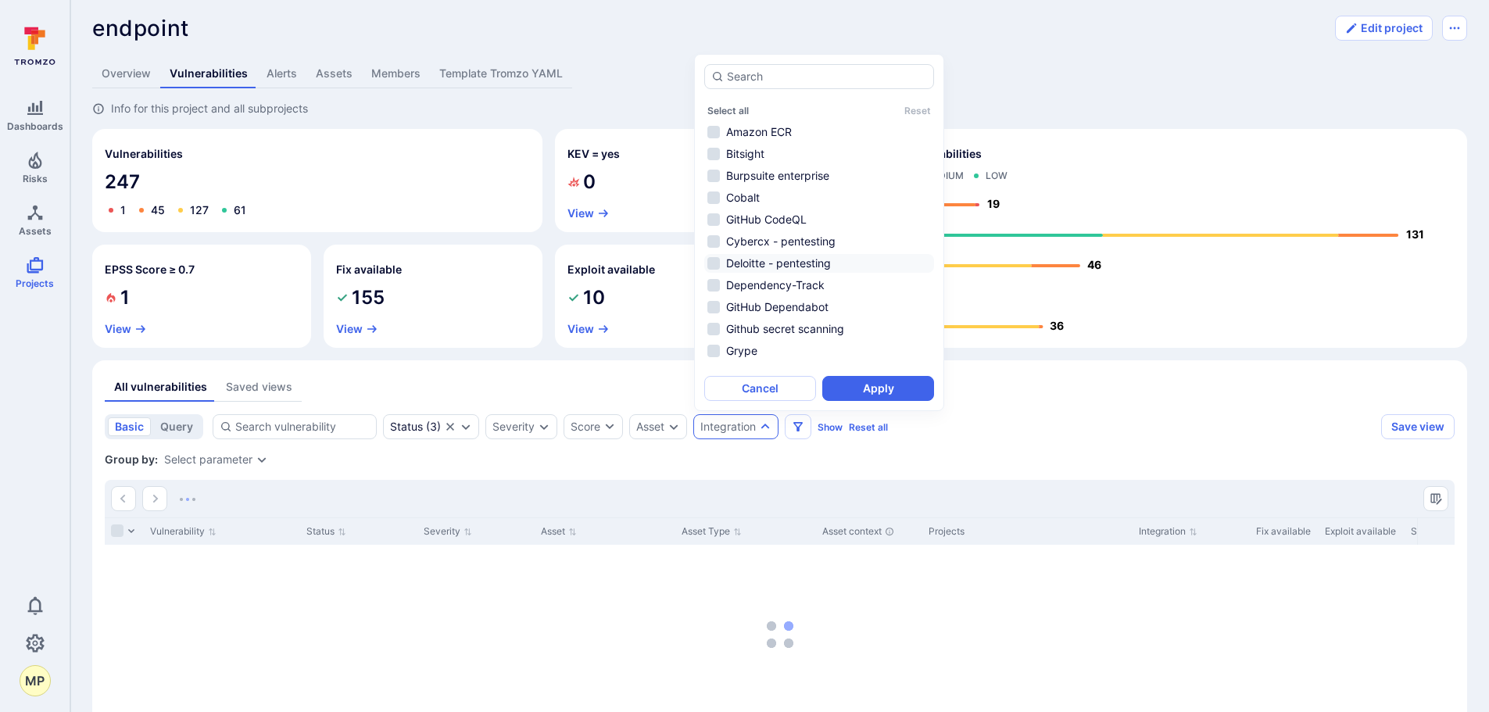
click at [718, 245] on li "Cybercx - pentesting" at bounding box center [819, 241] width 230 height 19
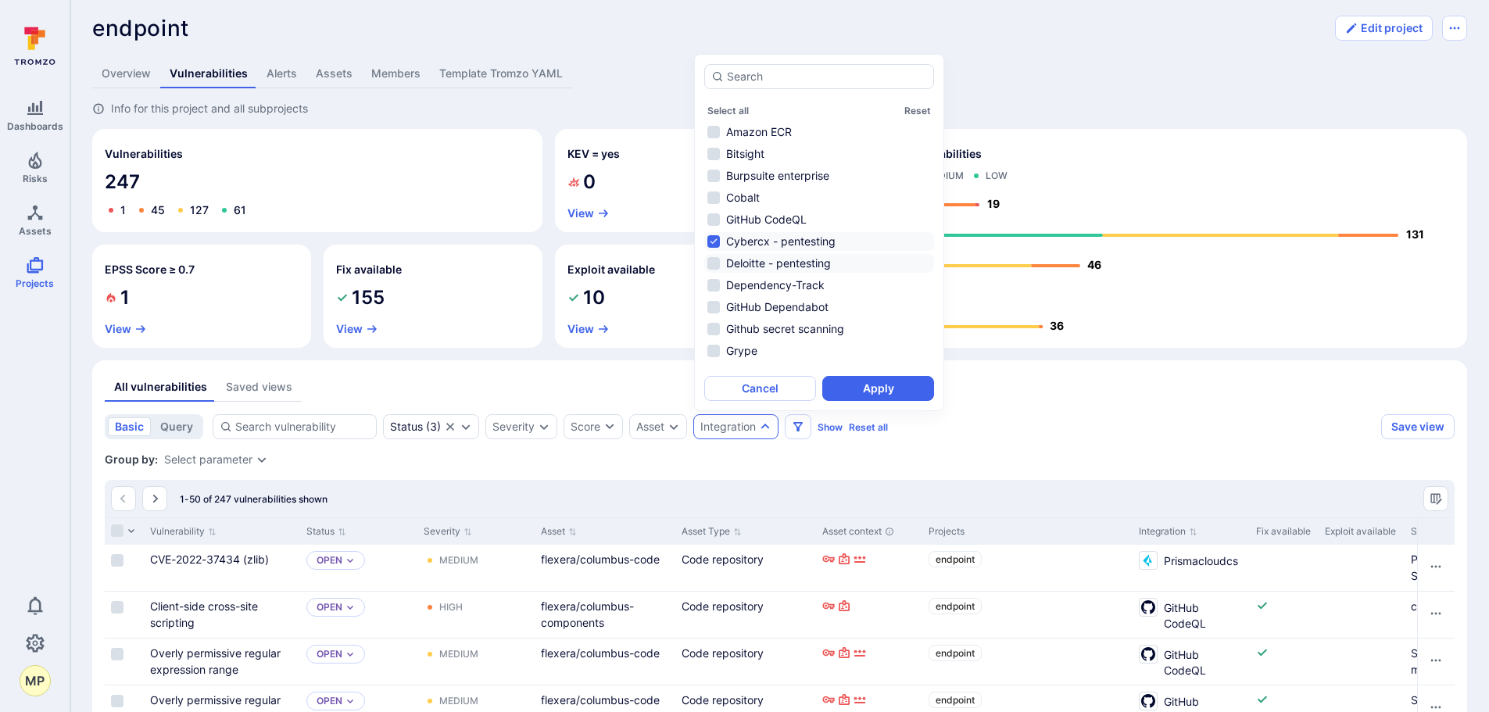
click at [718, 259] on li "Deloitte - pentesting" at bounding box center [819, 263] width 230 height 19
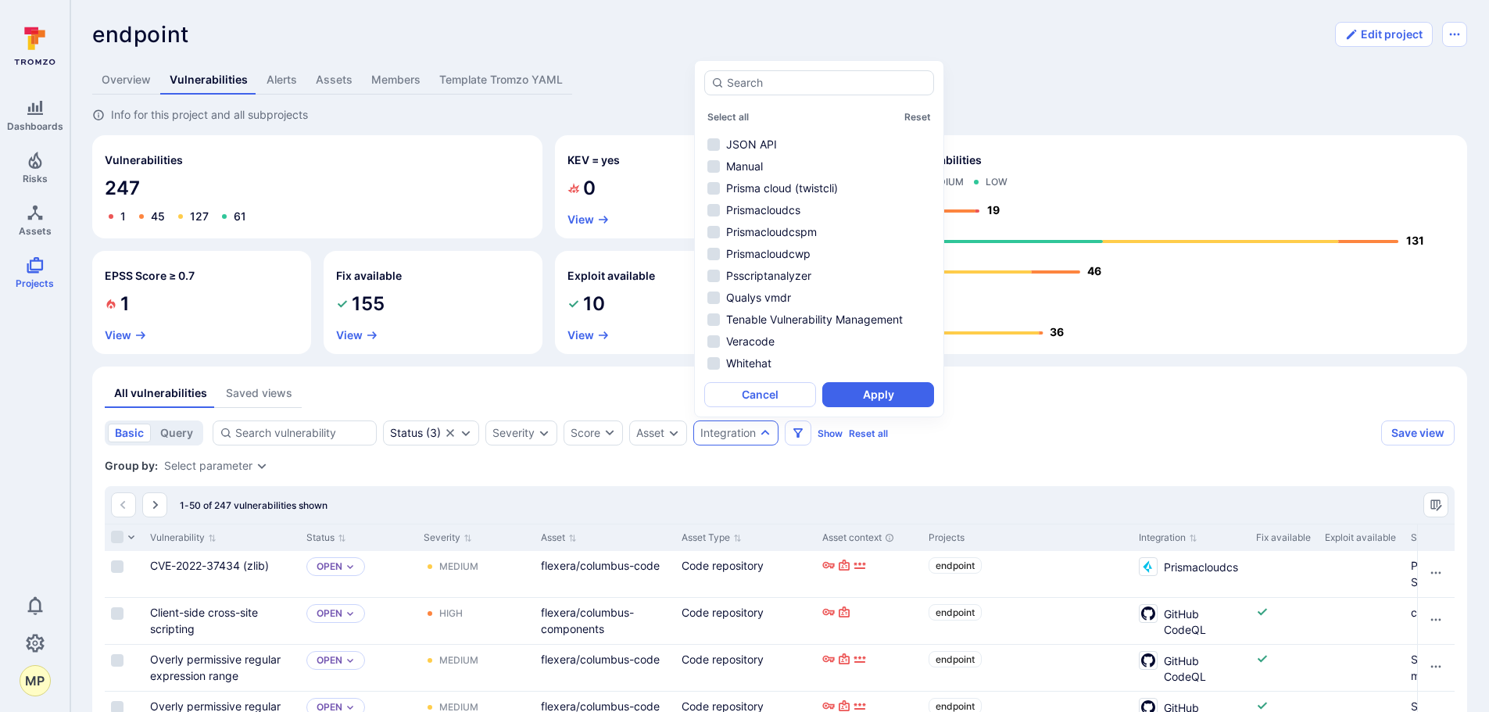
click at [865, 385] on button "Apply" at bounding box center [878, 394] width 112 height 25
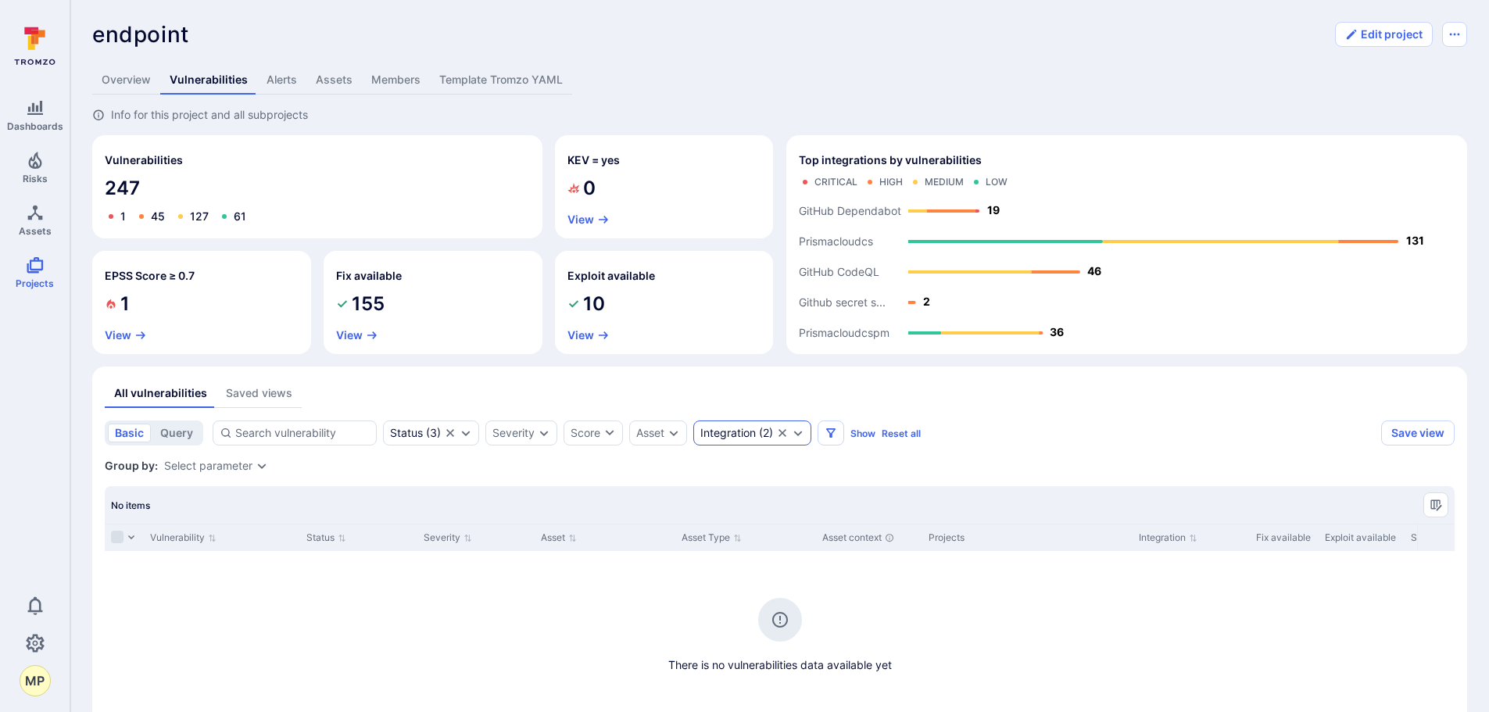
click at [800, 432] on icon "Expand dropdown" at bounding box center [798, 433] width 13 height 13
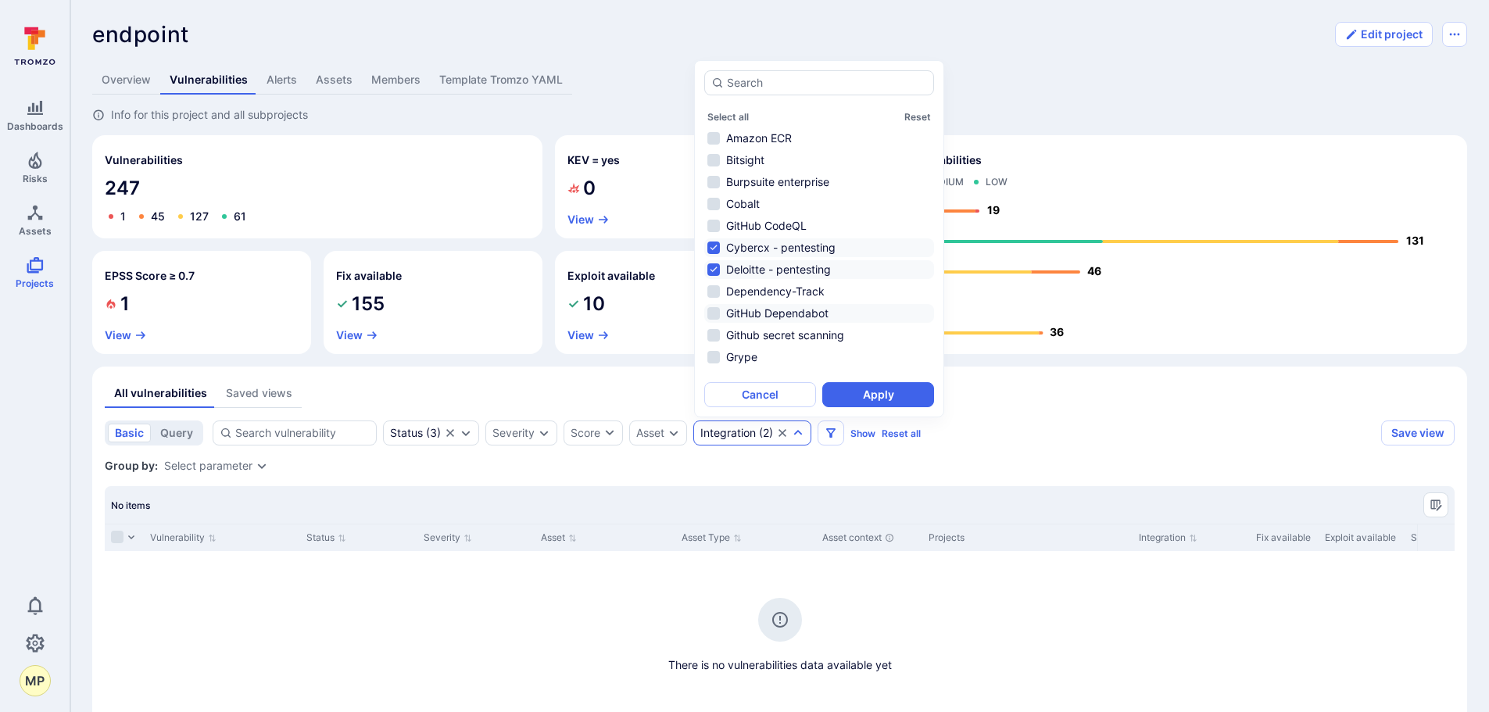
click at [745, 313] on li "GitHub Dependabot" at bounding box center [819, 313] width 230 height 19
click at [713, 268] on li "Deloitte - pentesting" at bounding box center [819, 269] width 230 height 19
drag, startPoint x: 710, startPoint y: 245, endPoint x: 721, endPoint y: 251, distance: 11.5
click at [711, 246] on li "Cybercx - pentesting" at bounding box center [819, 247] width 230 height 19
click at [846, 399] on button "Apply" at bounding box center [878, 394] width 112 height 25
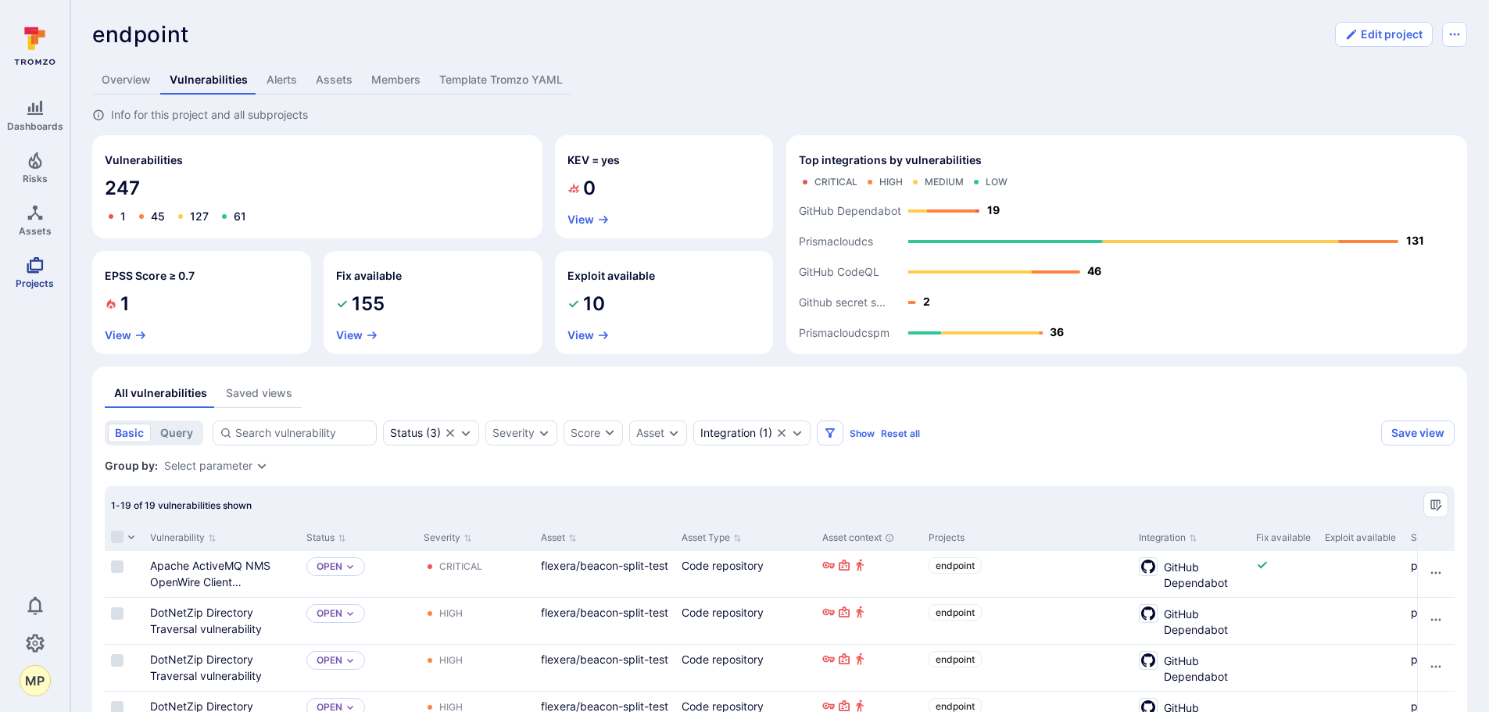
click at [30, 265] on icon "Projects" at bounding box center [35, 265] width 16 height 16
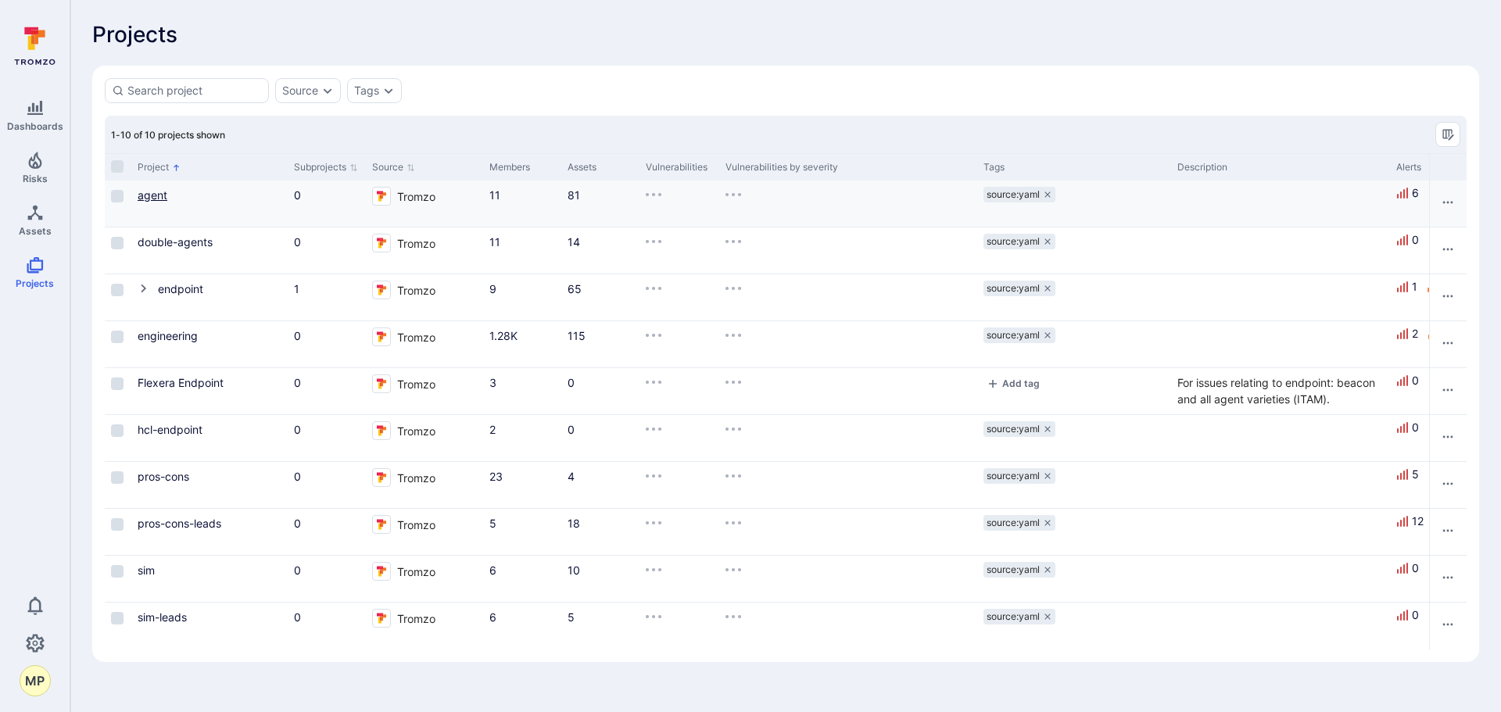
click at [158, 198] on link "agent" at bounding box center [153, 194] width 30 height 13
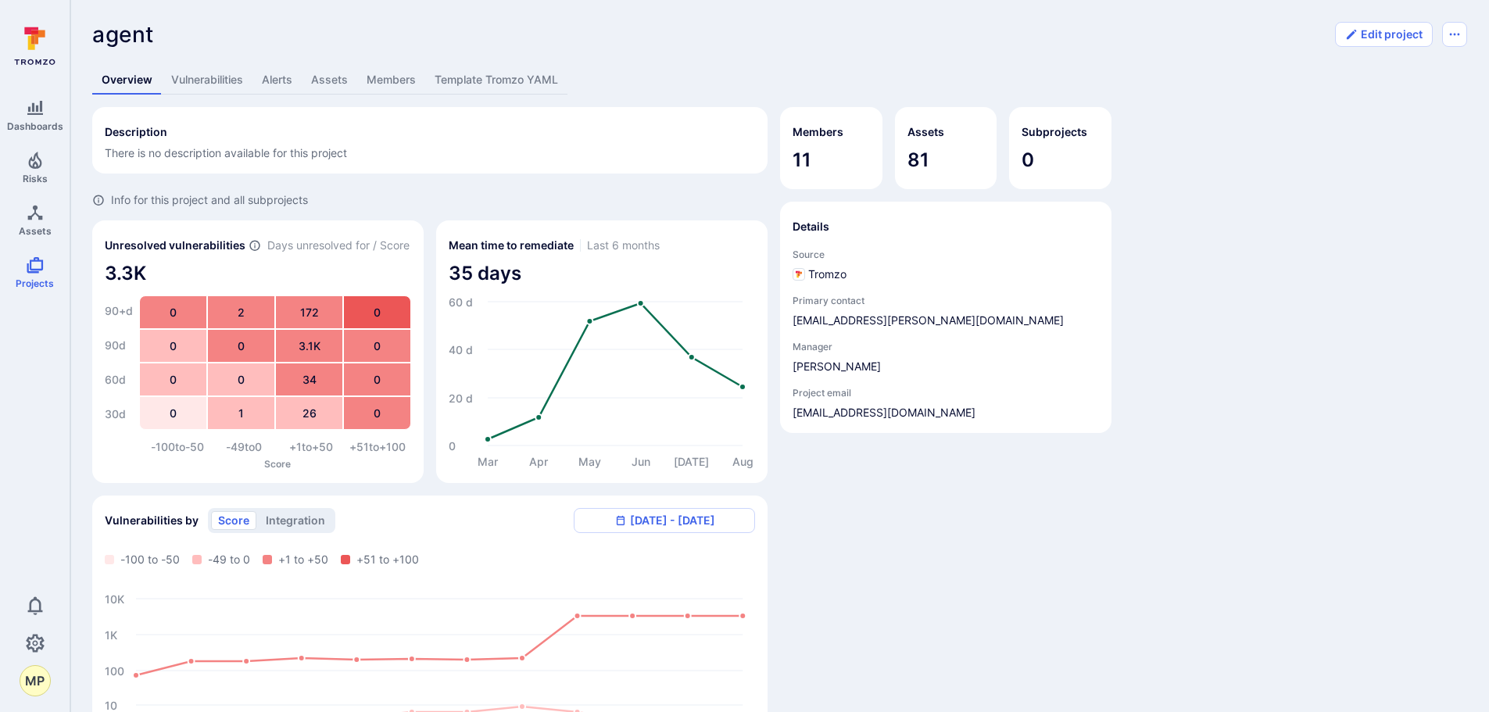
click at [202, 82] on link "Vulnerabilities" at bounding box center [207, 80] width 91 height 29
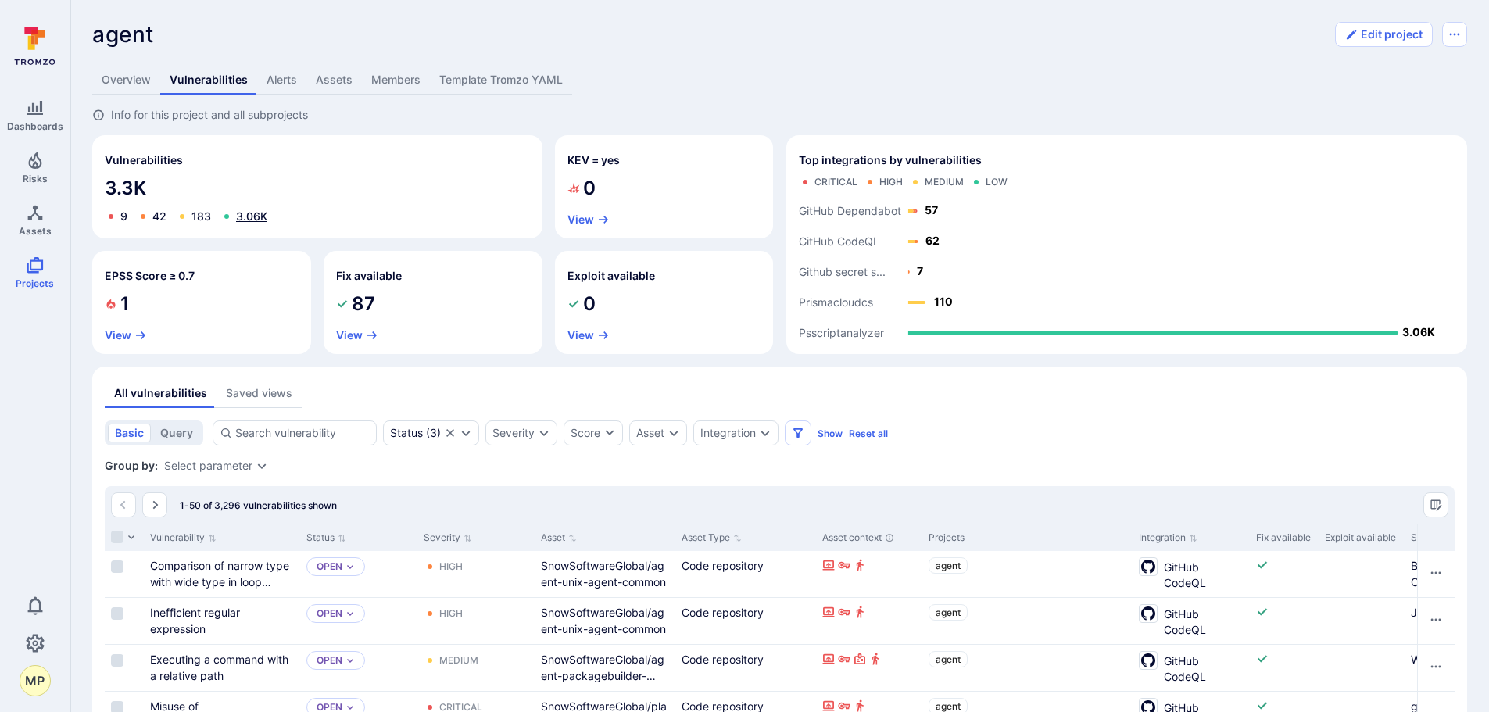
click at [248, 219] on link "3.06K" at bounding box center [251, 215] width 31 height 13
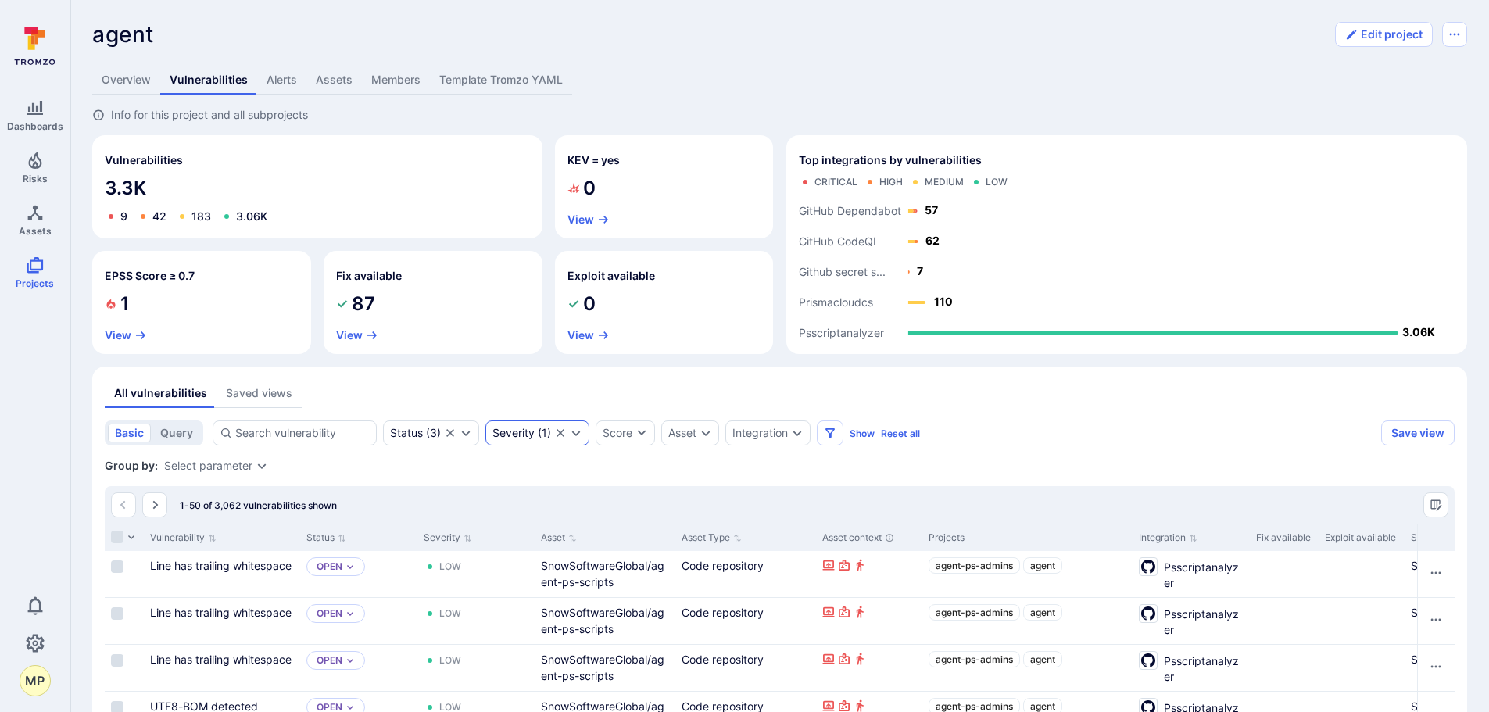
click at [556, 435] on icon "Clear selection" at bounding box center [560, 433] width 13 height 13
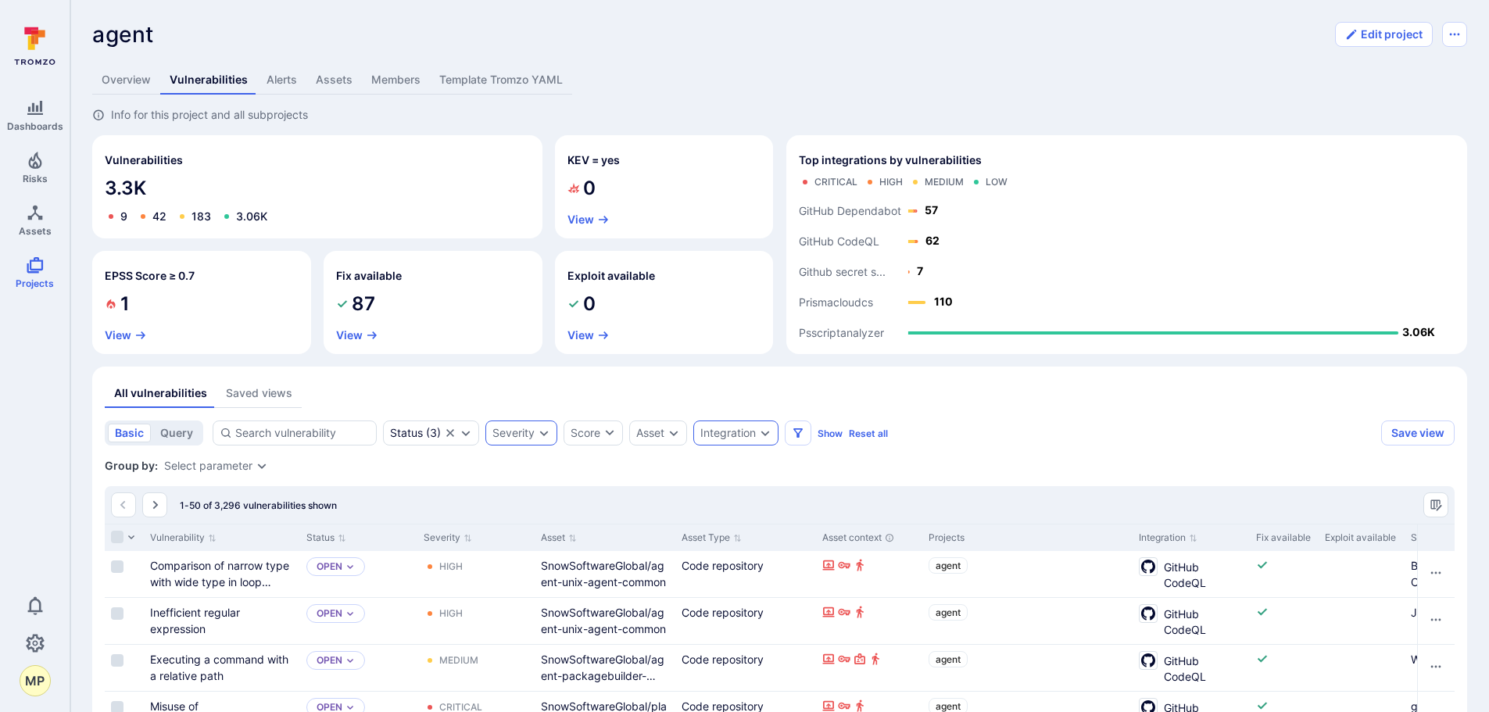
click at [771, 435] on icon "Expand dropdown" at bounding box center [765, 433] width 13 height 13
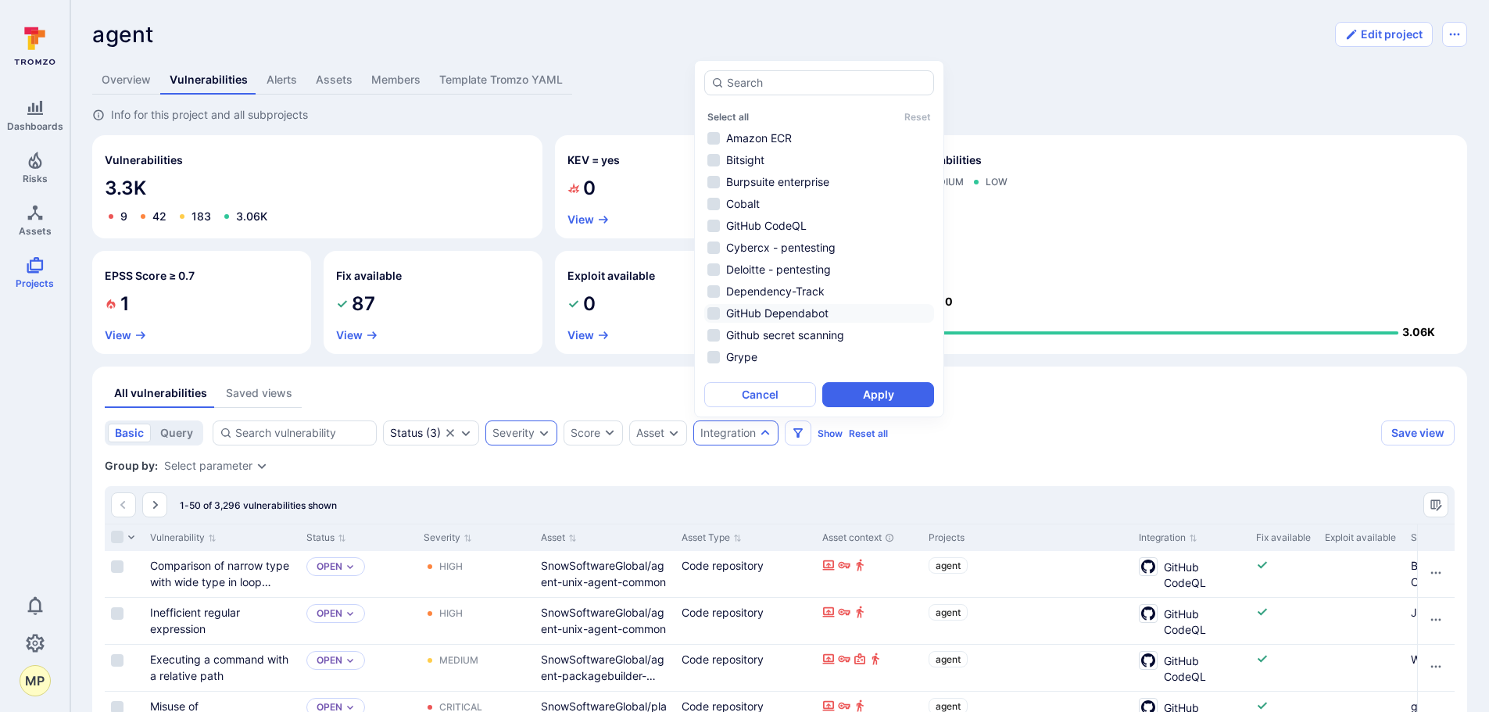
click at [717, 312] on li "GitHub Dependabot" at bounding box center [819, 313] width 230 height 19
click at [855, 395] on button "Apply" at bounding box center [878, 394] width 112 height 25
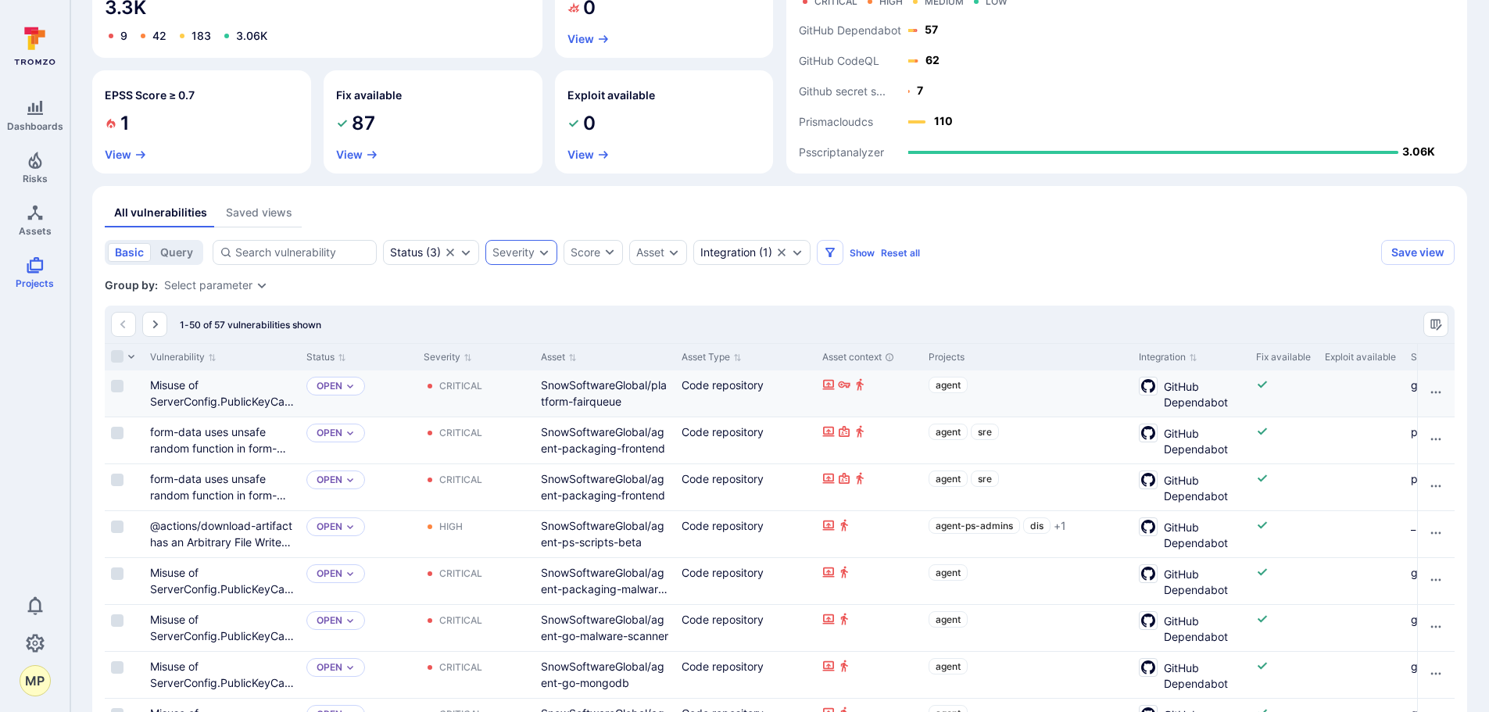
scroll to position [156, 0]
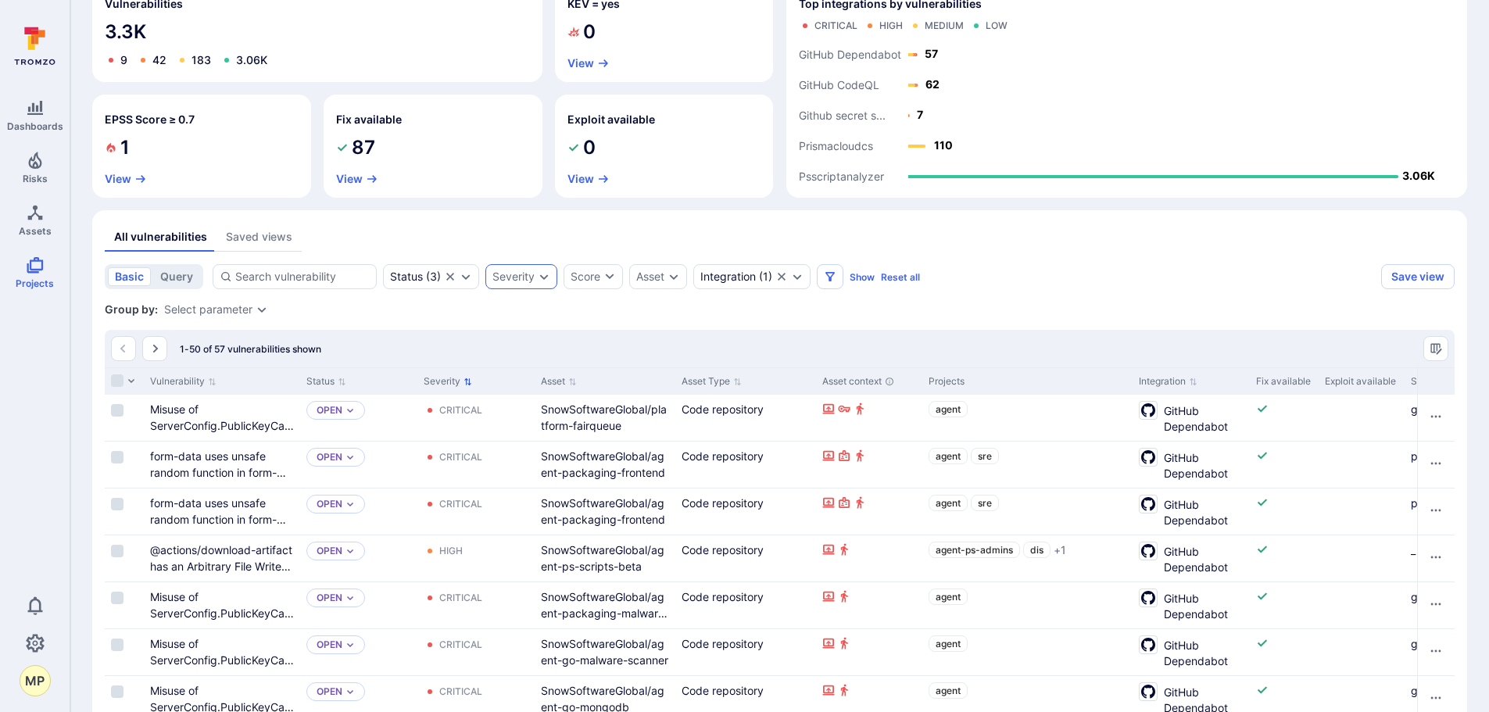
click at [465, 382] on icon "Sort by Severity" at bounding box center [467, 381] width 9 height 9
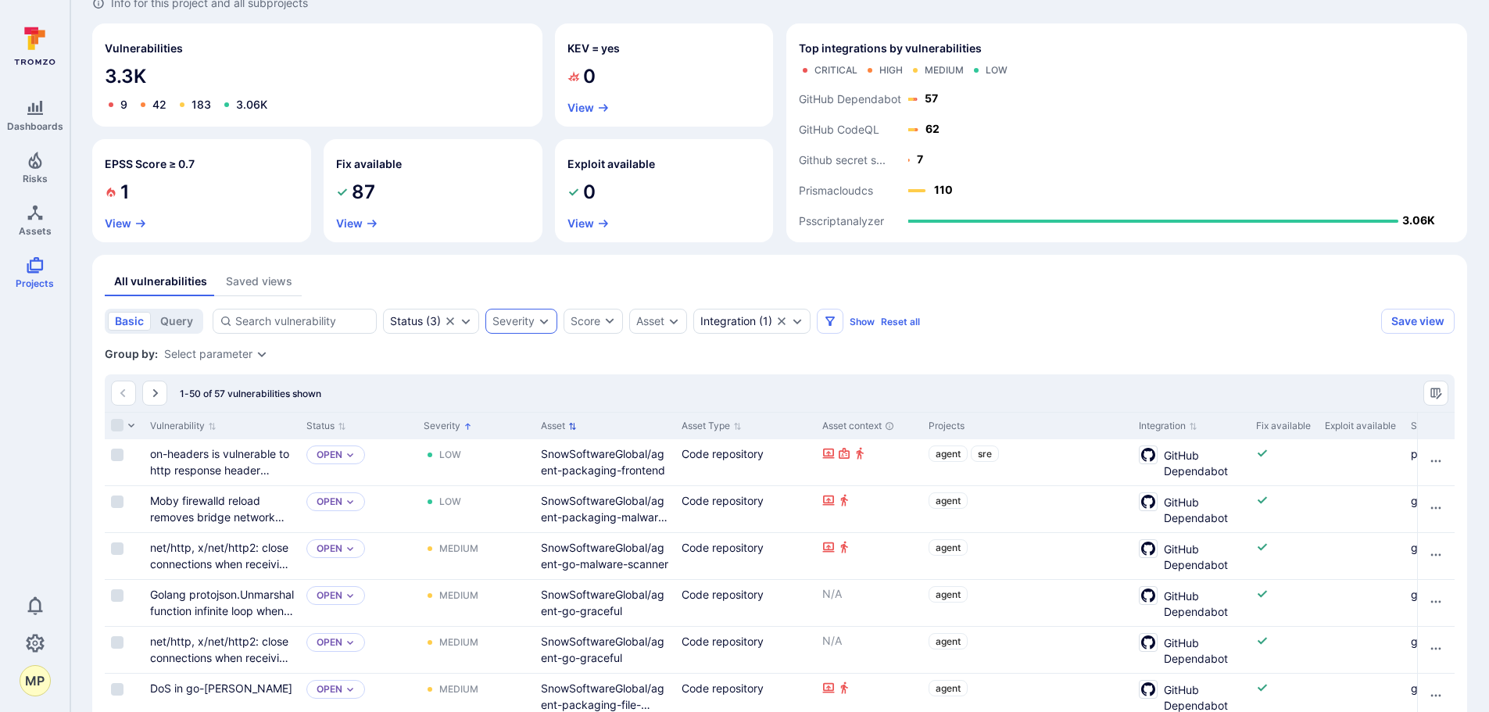
click at [571, 424] on icon "Sort by Asset" at bounding box center [572, 425] width 7 height 7
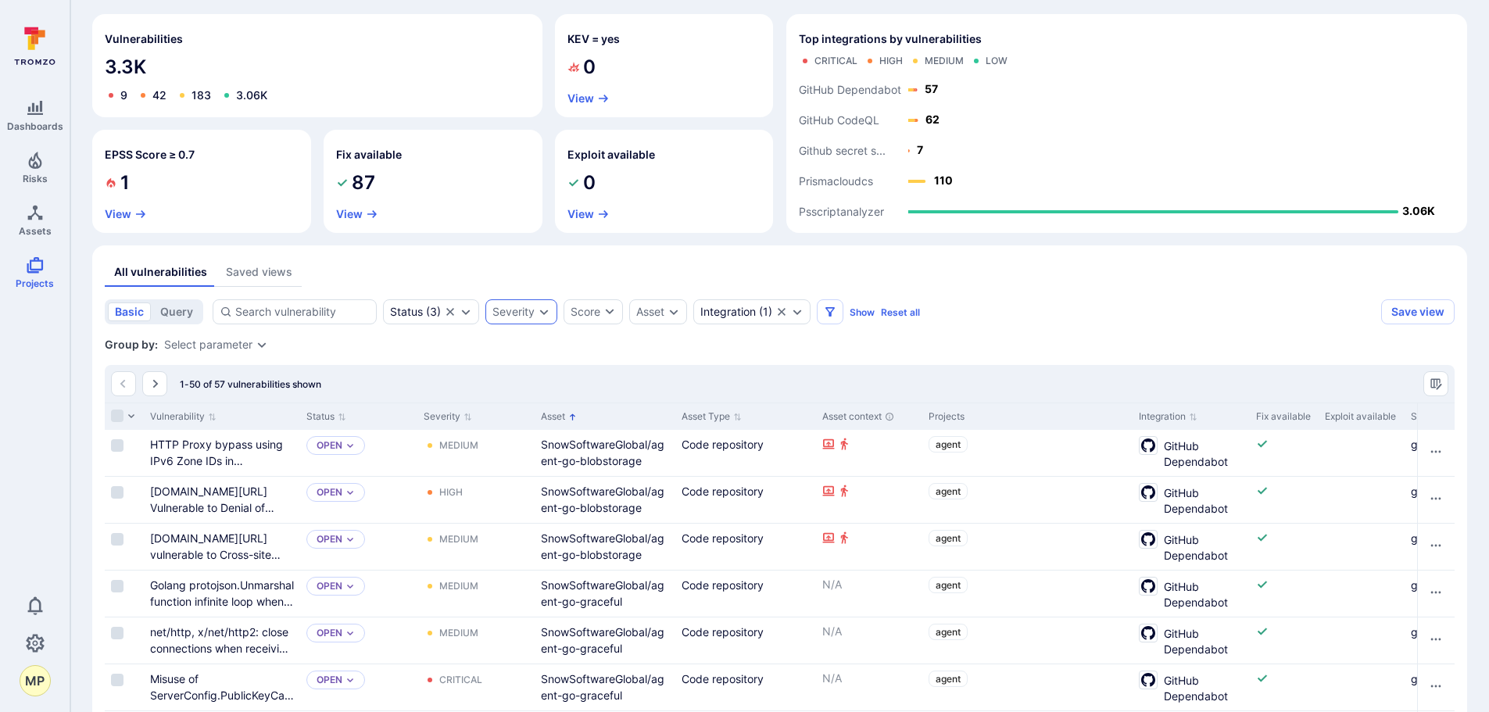
scroll to position [112, 0]
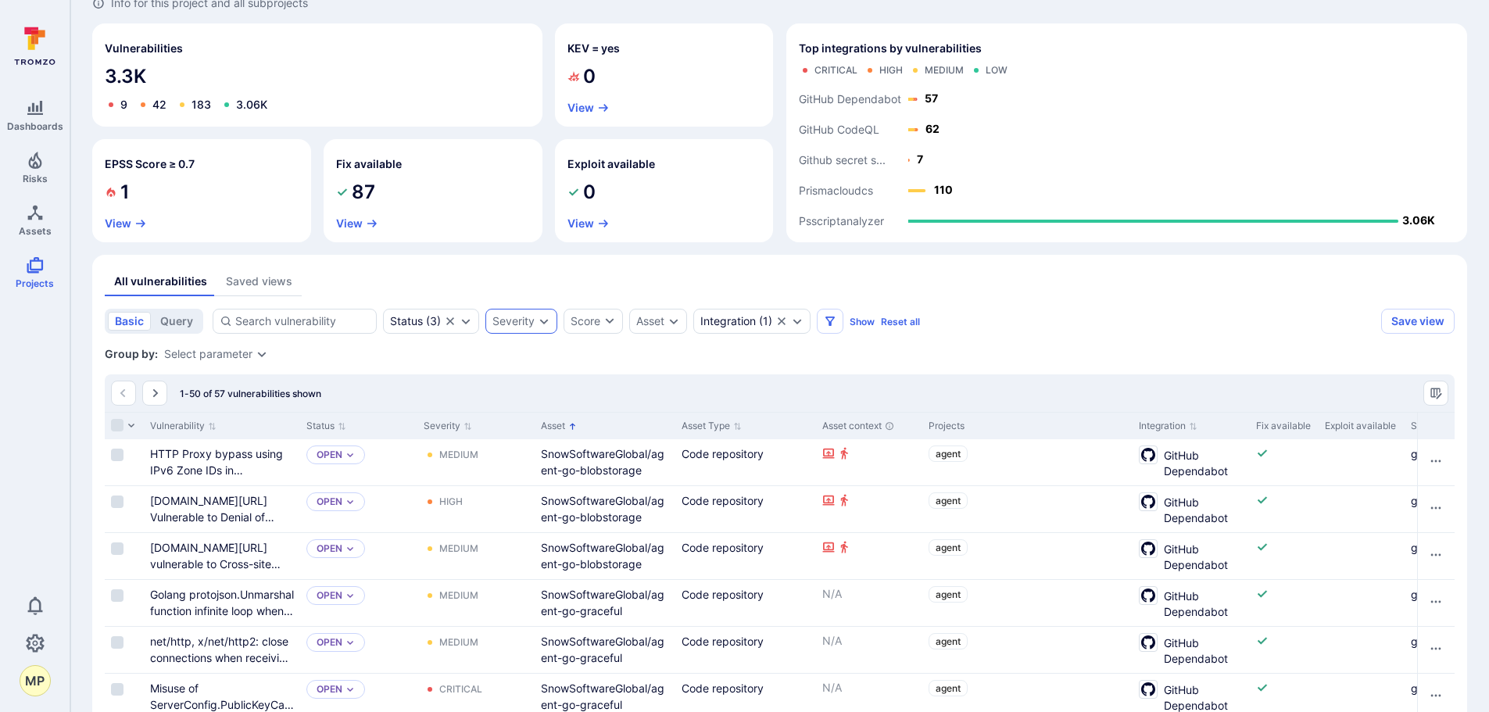
click at [547, 328] on div "Severity" at bounding box center [521, 321] width 72 height 25
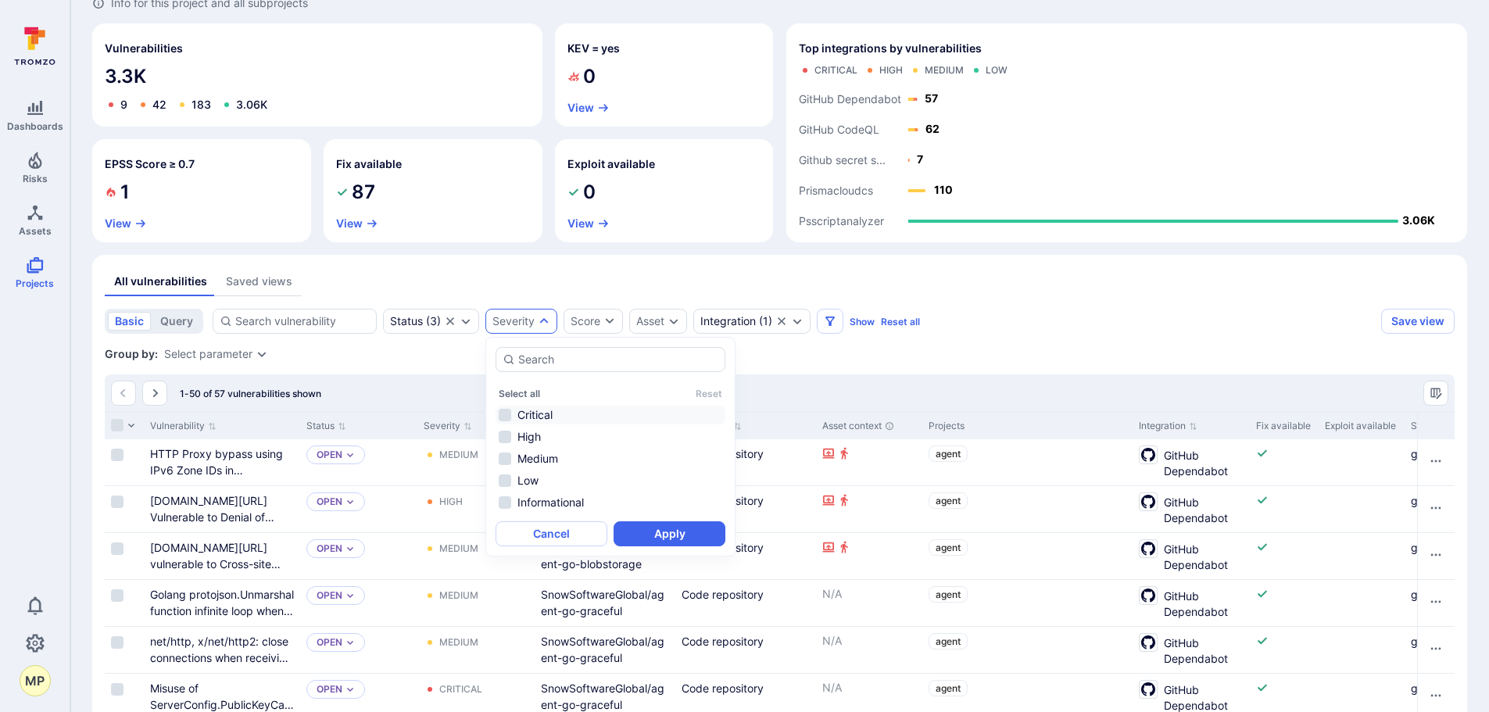
click at [536, 419] on li "Critical" at bounding box center [610, 415] width 230 height 19
click at [685, 542] on button "Apply" at bounding box center [669, 533] width 112 height 25
